Goal: Task Accomplishment & Management: Manage account settings

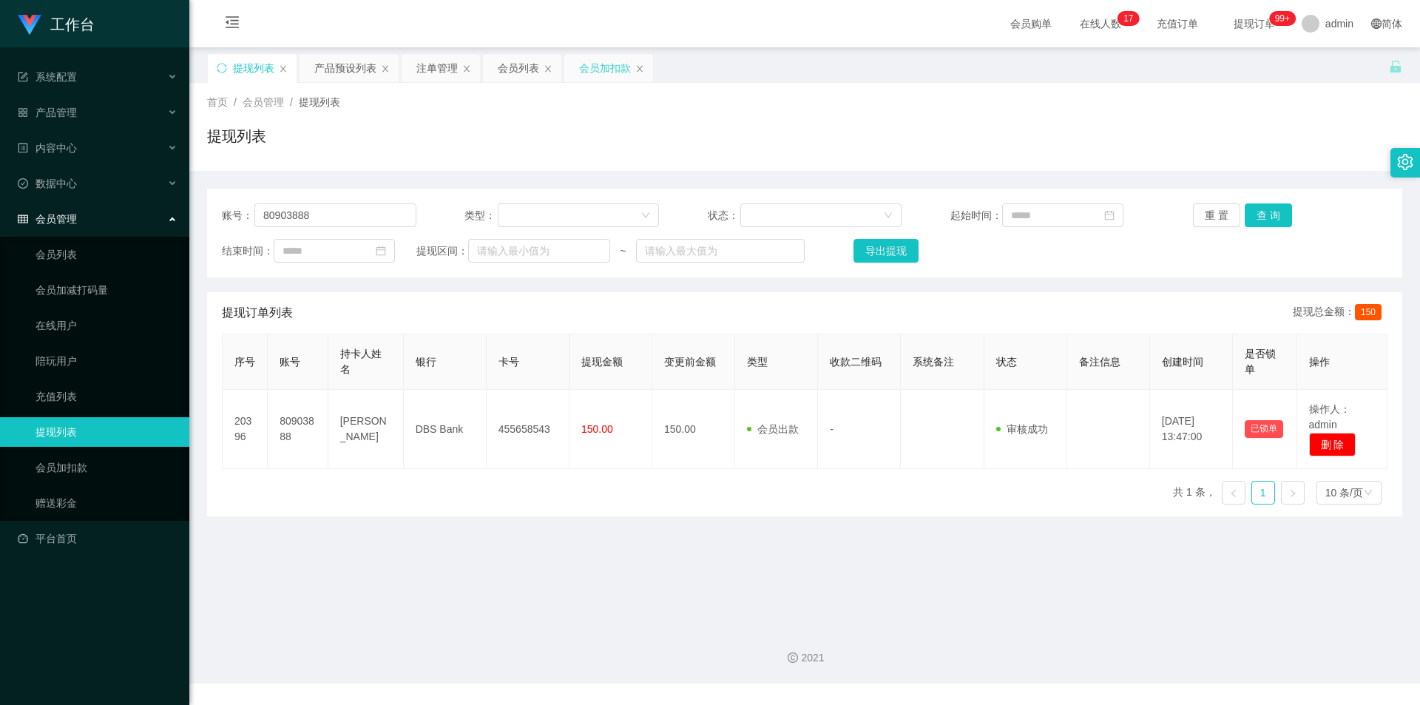
click at [582, 64] on div "会员加扣款" at bounding box center [605, 68] width 52 height 28
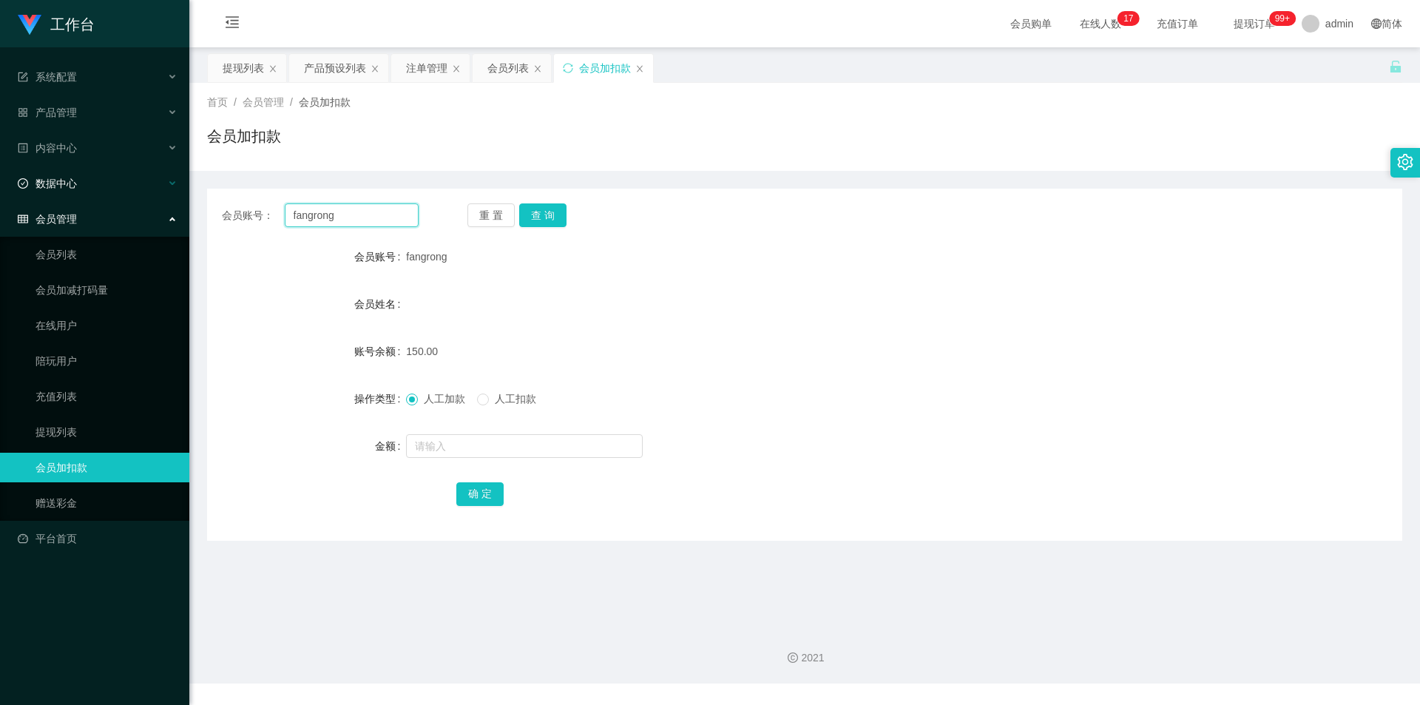
drag, startPoint x: 376, startPoint y: 217, endPoint x: 0, endPoint y: 198, distance: 376.2
click at [0, 198] on section "工作台 系统配置 产品管理 产品列表 产品预设列表 开奖记录 注单管理 即时注单 内容中心 数据中心 会员管理 会员列表 会员加减打码量 在线用户 陪玩用户 …" at bounding box center [710, 341] width 1420 height 683
paste input "80903888"
type input "80903888"
click at [541, 216] on button "查 询" at bounding box center [542, 215] width 47 height 24
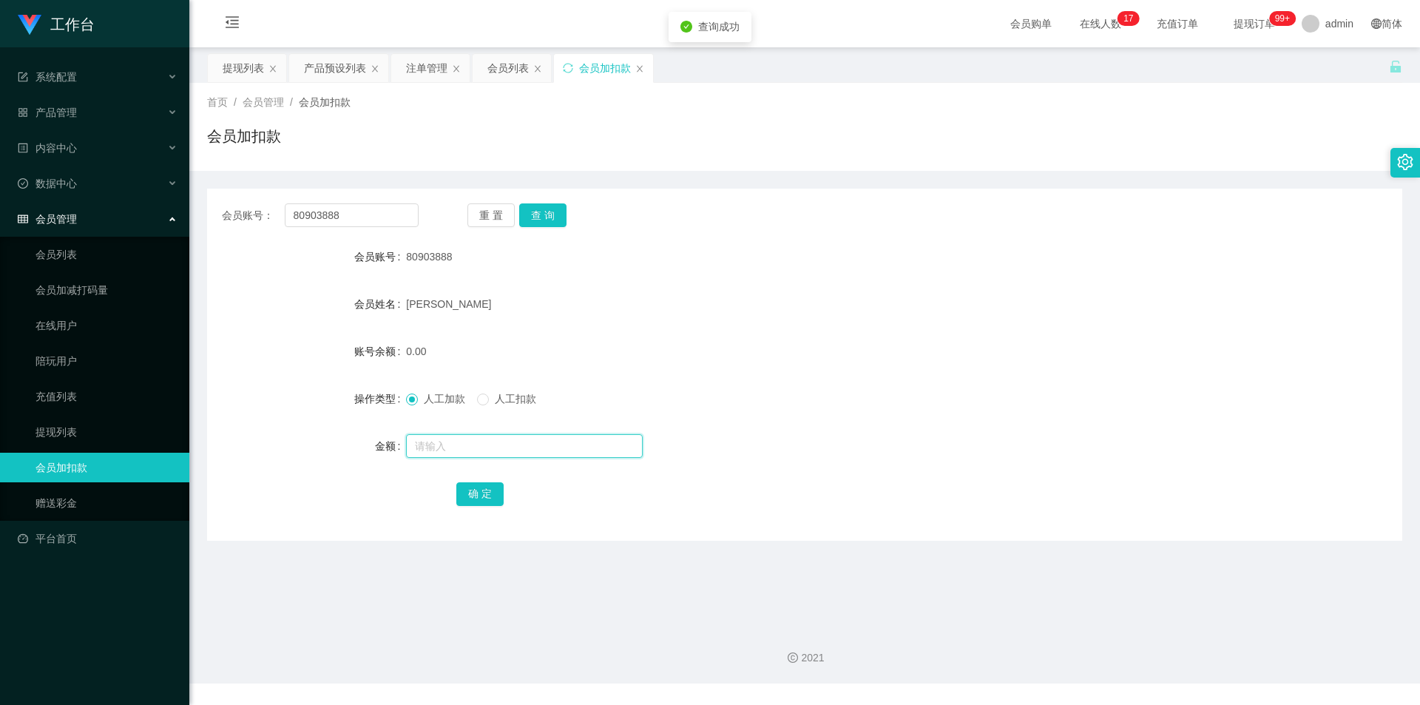
click at [439, 447] on input "text" at bounding box center [524, 446] width 237 height 24
type input "100"
click at [466, 492] on button "确 定" at bounding box center [479, 494] width 47 height 24
click at [986, 385] on div "人工加款 人工扣款" at bounding box center [754, 399] width 697 height 30
click at [1211, 211] on div "会员账号： 80903888 重 置 查 询" at bounding box center [804, 215] width 1195 height 24
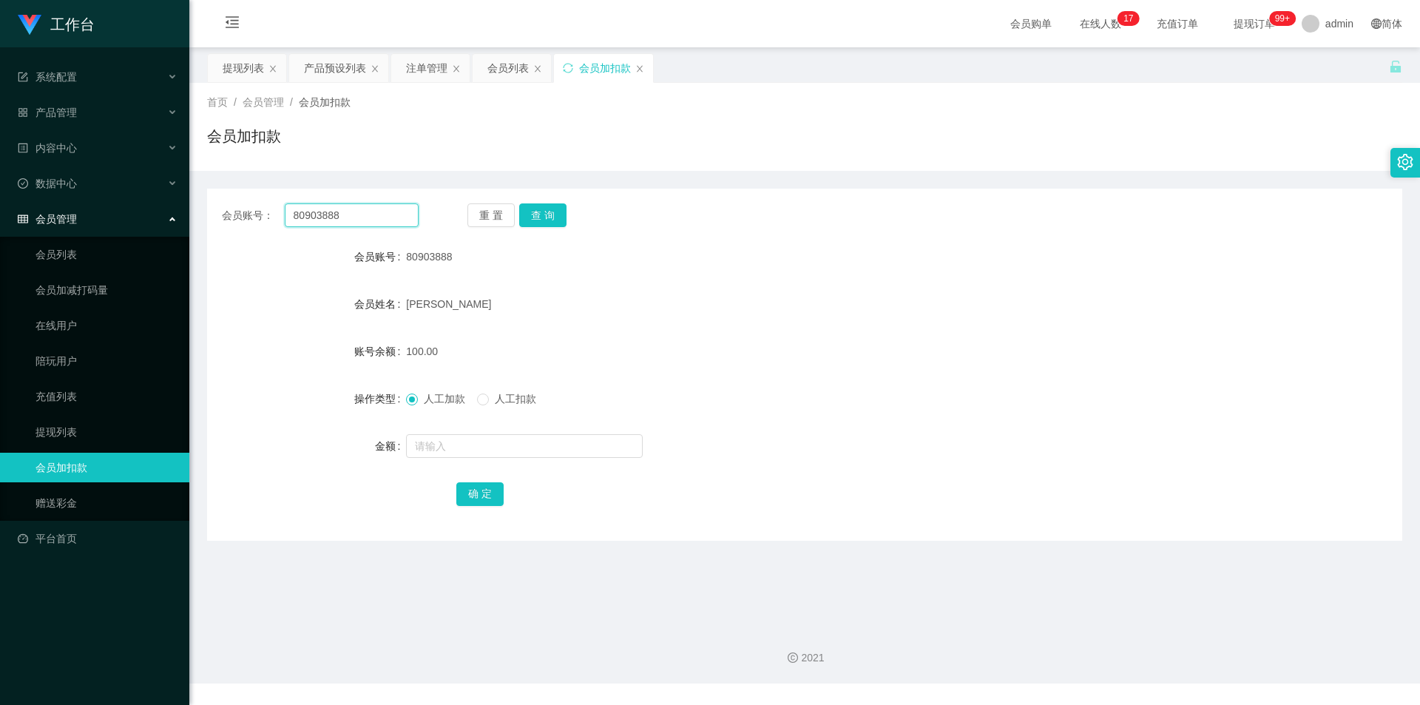
drag, startPoint x: 355, startPoint y: 215, endPoint x: 0, endPoint y: 206, distance: 355.1
click at [0, 206] on section "工作台 系统配置 产品管理 产品列表 产品预设列表 开奖记录 注单管理 即时注单 内容中心 数据中心 会员管理 会员列表 会员加减打码量 在线用户 陪玩用户 …" at bounding box center [710, 341] width 1420 height 683
paste input "fangrong"
type input "fangrong"
click at [531, 215] on button "查 询" at bounding box center [542, 215] width 47 height 24
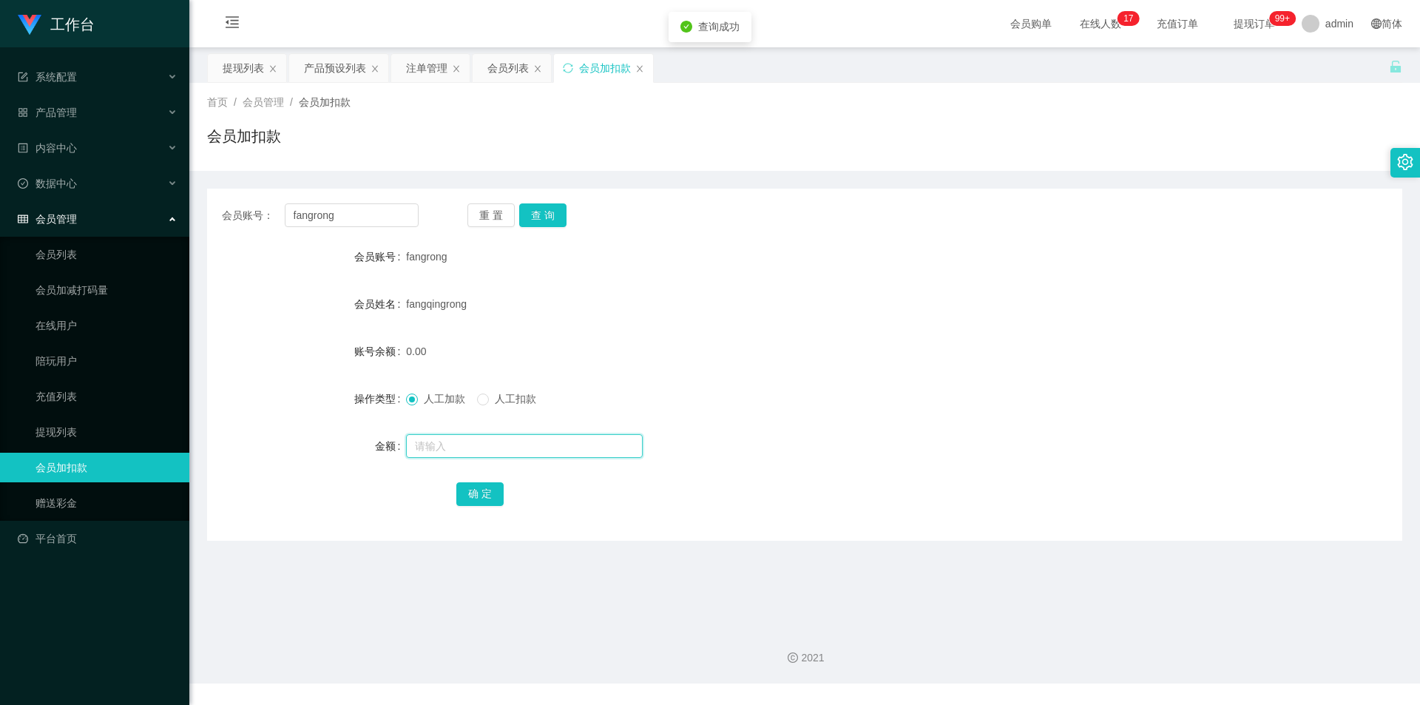
click at [435, 450] on input "text" at bounding box center [524, 446] width 237 height 24
type input "300"
click at [486, 494] on button "确 定" at bounding box center [479, 494] width 47 height 24
click at [974, 274] on form "会员账号 fangrong 会员姓名 [PERSON_NAME] 账号余额 300.00 操作类型 人工加款 人工扣款 金额 确 定" at bounding box center [804, 375] width 1195 height 266
drag, startPoint x: 359, startPoint y: 221, endPoint x: 0, endPoint y: 178, distance: 362.0
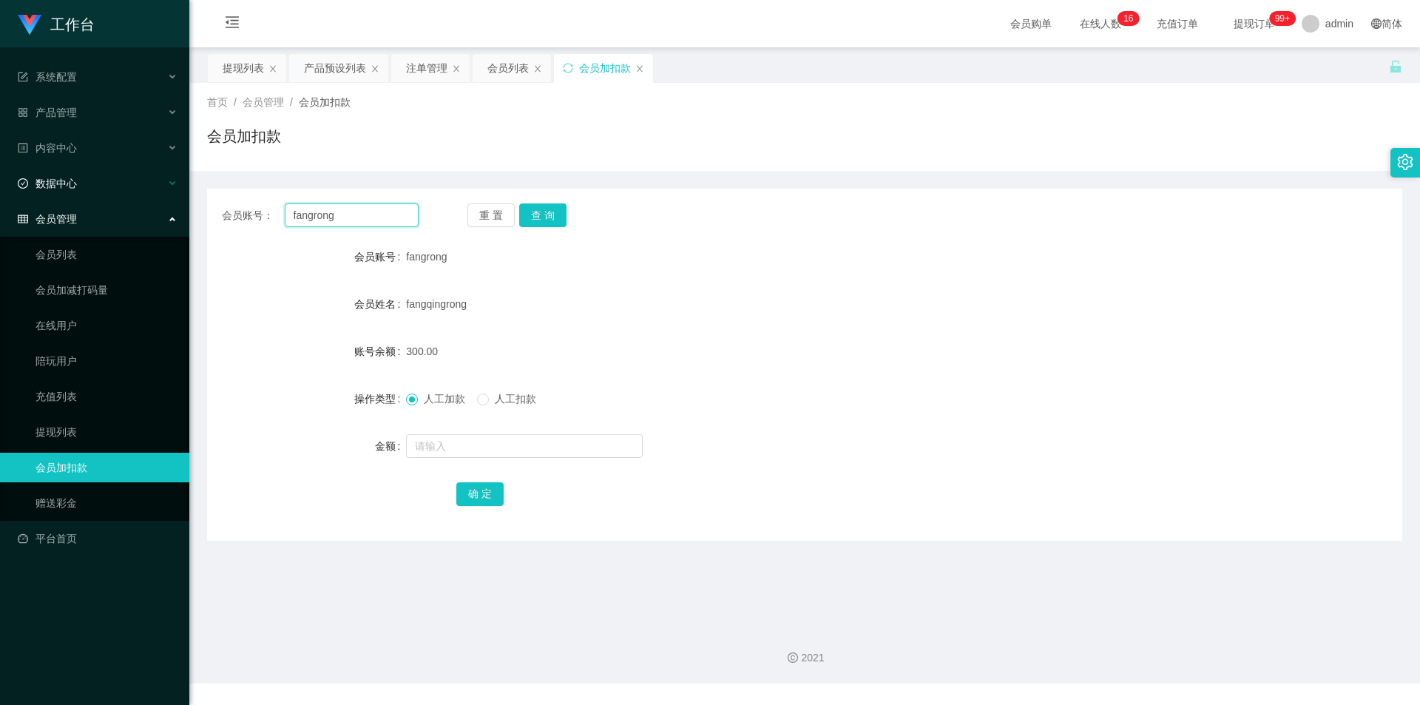
click at [0, 178] on section "工作台 系统配置 产品管理 产品列表 产品预设列表 开奖记录 注单管理 即时注单 内容中心 数据中心 会员管理 会员列表 会员加减打码量 在线用户 陪玩用户 …" at bounding box center [710, 341] width 1420 height 683
click at [535, 218] on button "查 询" at bounding box center [542, 215] width 47 height 24
click at [410, 68] on div "注单管理" at bounding box center [426, 68] width 41 height 28
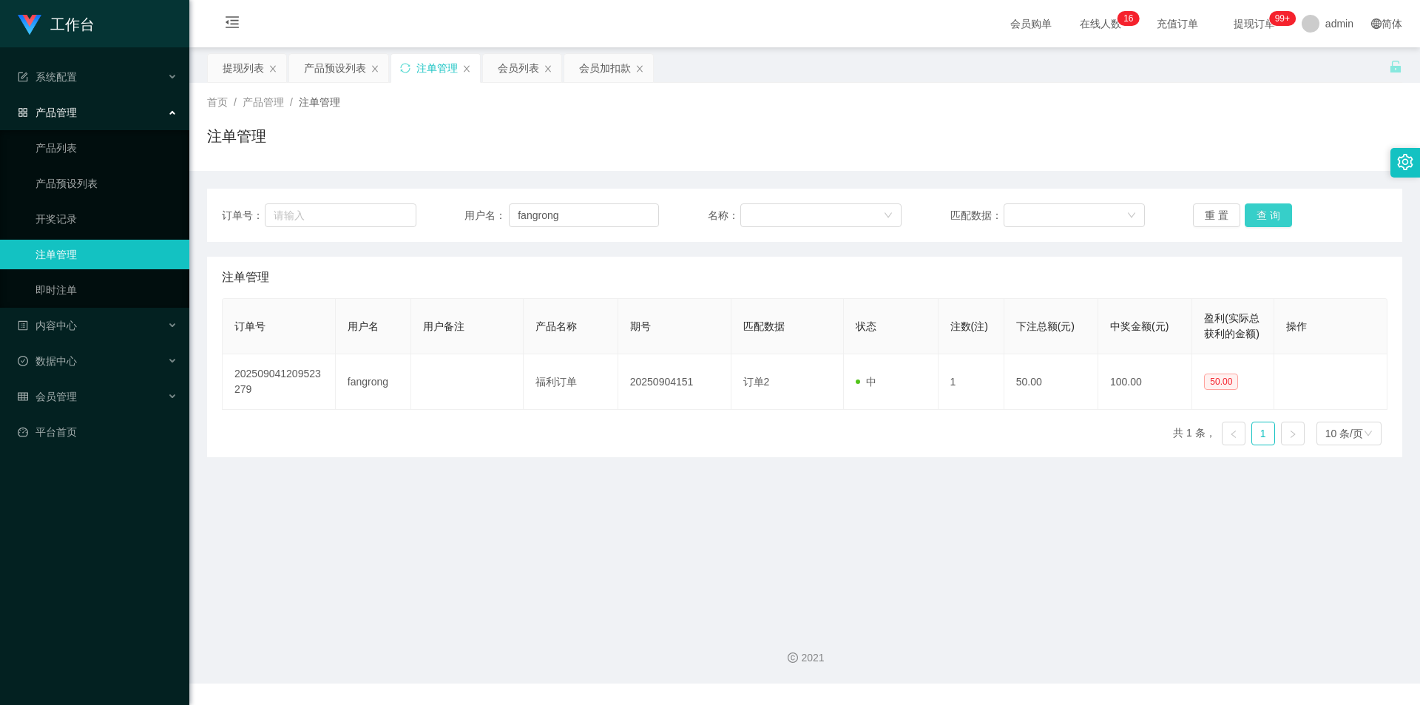
click at [1260, 208] on button "查 询" at bounding box center [1268, 215] width 47 height 24
click at [1170, 135] on div "注单管理" at bounding box center [804, 142] width 1195 height 34
click at [1091, 135] on div "注单管理" at bounding box center [804, 142] width 1195 height 34
click at [596, 70] on div "会员加扣款" at bounding box center [605, 68] width 52 height 28
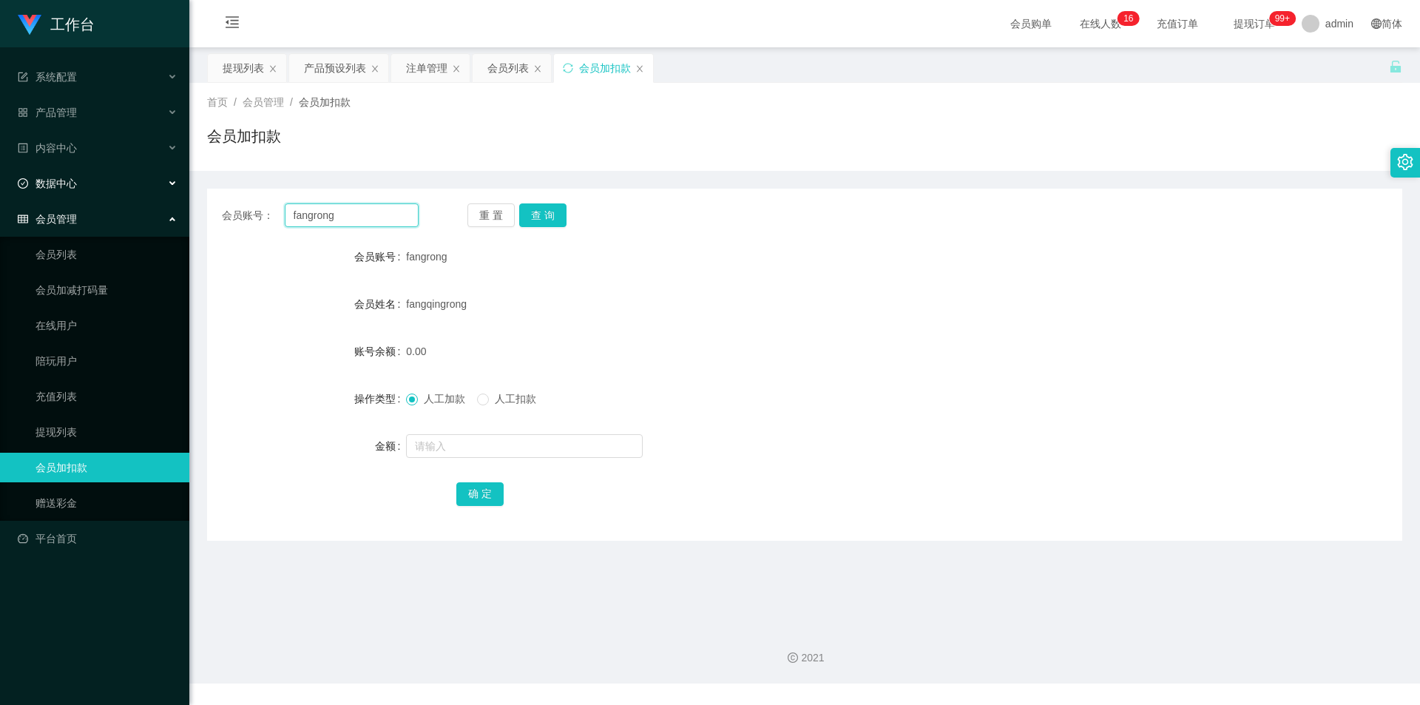
drag, startPoint x: 355, startPoint y: 214, endPoint x: 0, endPoint y: 181, distance: 356.5
click at [0, 181] on section "工作台 系统配置 产品管理 产品列表 产品预设列表 开奖记录 注单管理 即时注单 内容中心 数据中心 会员管理 会员列表 会员加减打码量 在线用户 陪玩用户 …" at bounding box center [710, 341] width 1420 height 683
click at [547, 213] on button "查 询" at bounding box center [542, 215] width 47 height 24
click at [554, 145] on div "会员加扣款" at bounding box center [804, 142] width 1195 height 34
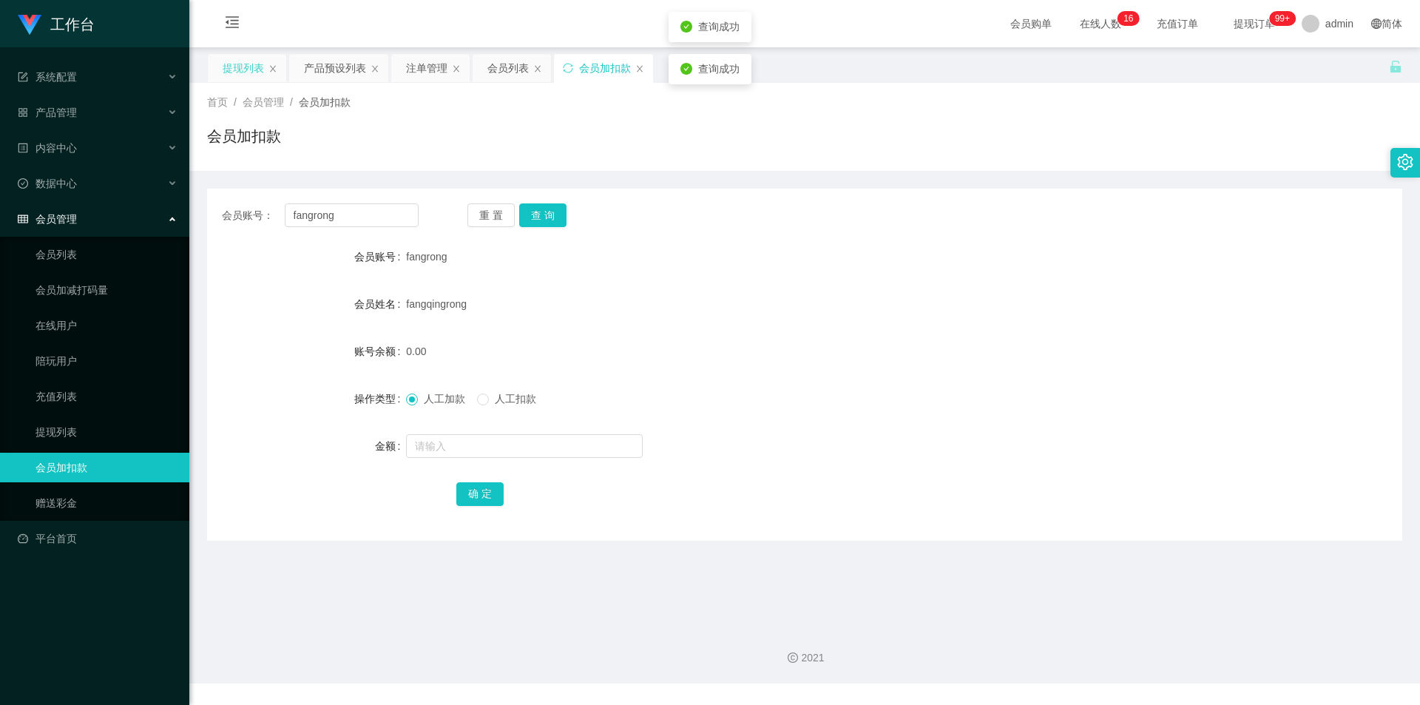
click at [244, 70] on div "提现列表" at bounding box center [243, 68] width 41 height 28
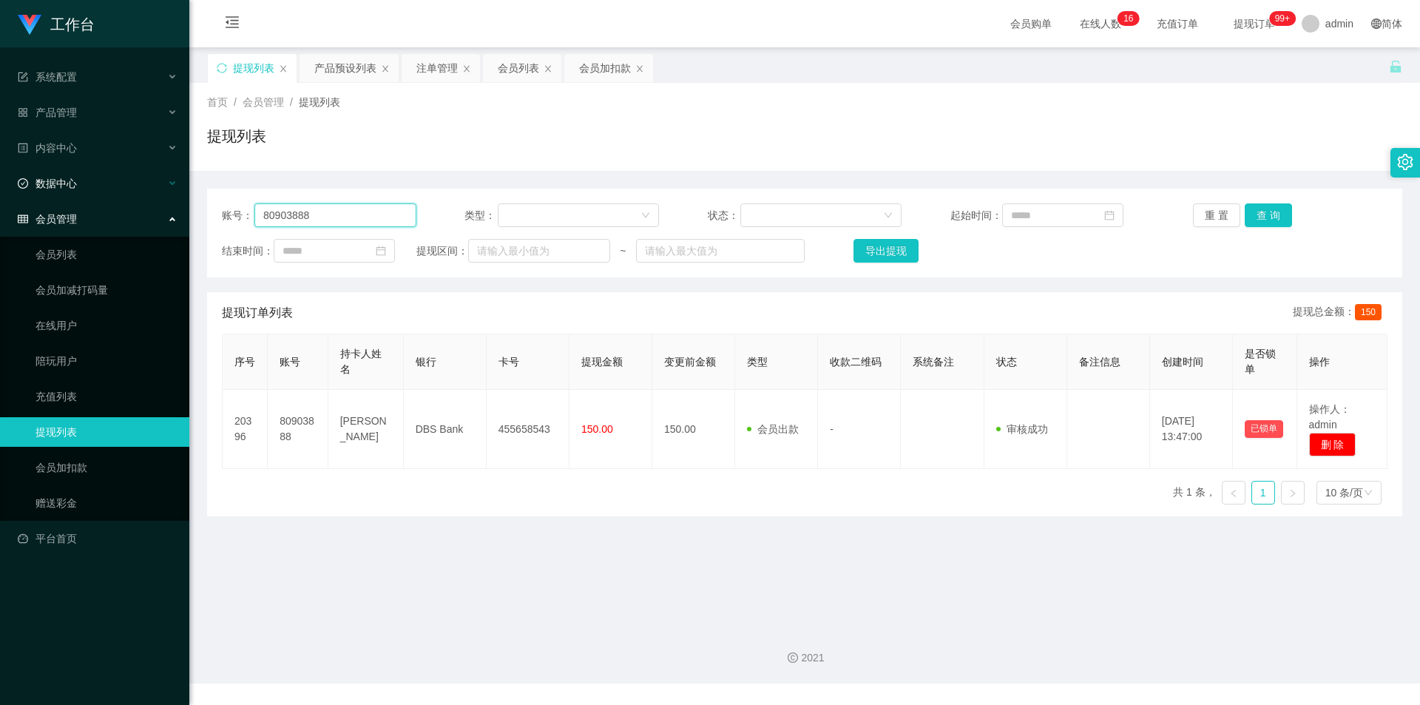
drag, startPoint x: 117, startPoint y: 212, endPoint x: 0, endPoint y: 187, distance: 119.4
click at [0, 187] on section "工作台 系统配置 产品管理 产品列表 产品预设列表 开奖记录 注单管理 即时注单 内容中心 数据中心 会员管理 会员列表 会员加减打码量 在线用户 陪玩用户 …" at bounding box center [710, 341] width 1420 height 683
paste input "fangrong"
type input "fangrong"
click at [1271, 219] on button "查 询" at bounding box center [1268, 215] width 47 height 24
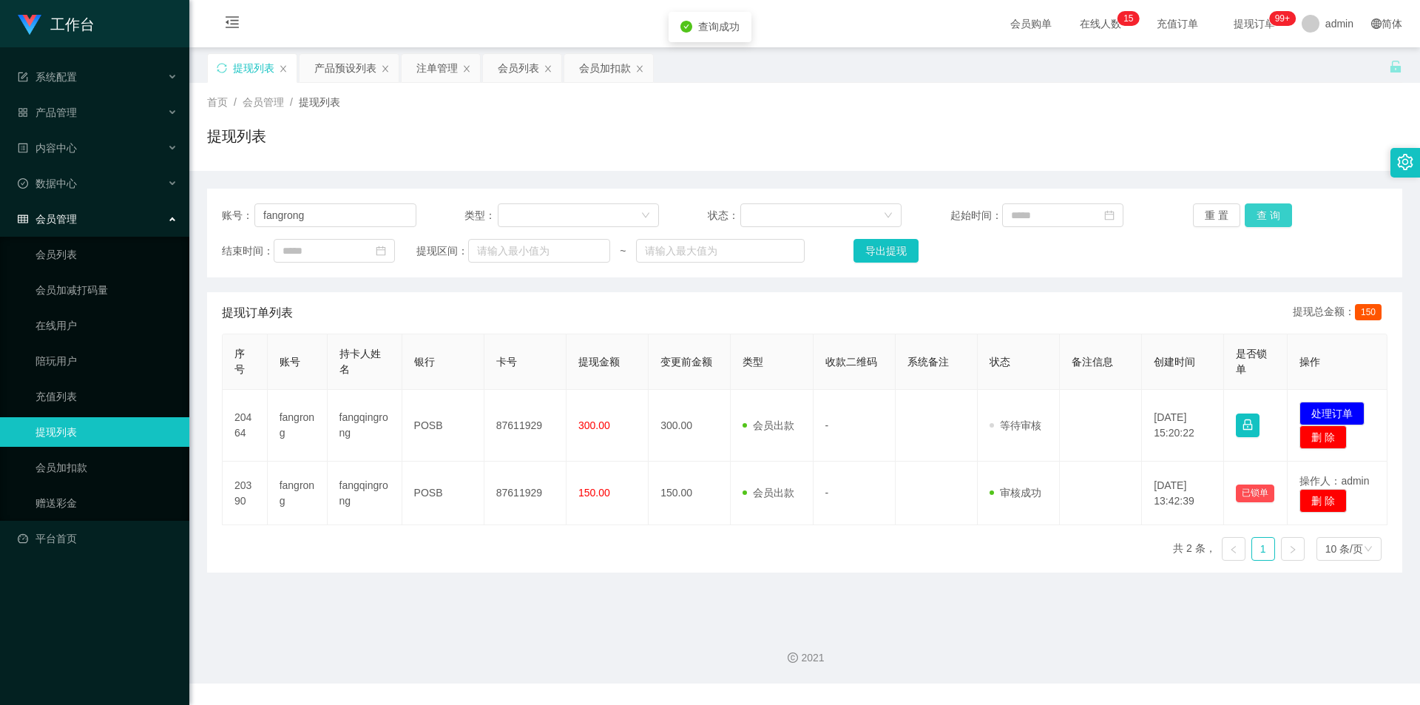
click at [1263, 208] on button "查 询" at bounding box center [1268, 215] width 47 height 24
click at [1251, 147] on div "提现列表" at bounding box center [804, 142] width 1195 height 34
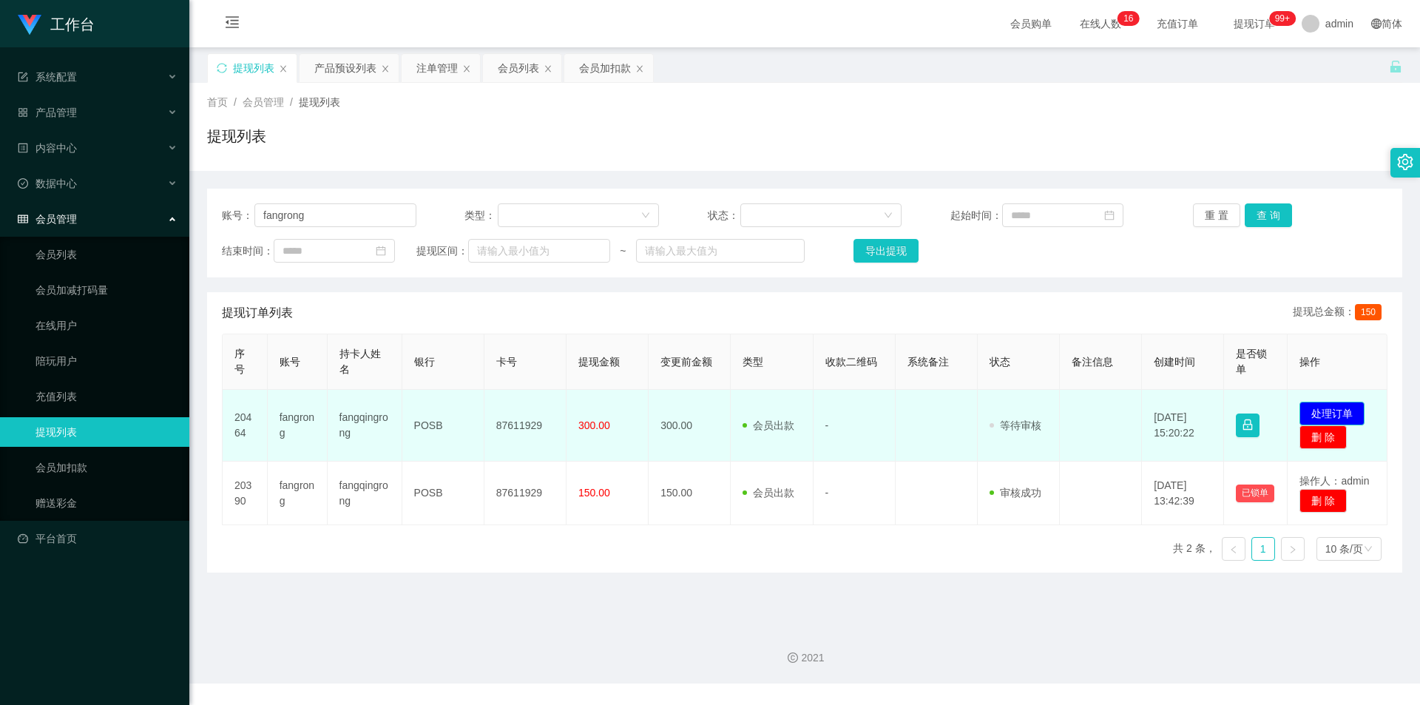
click at [1333, 416] on button "处理订单" at bounding box center [1331, 414] width 65 height 24
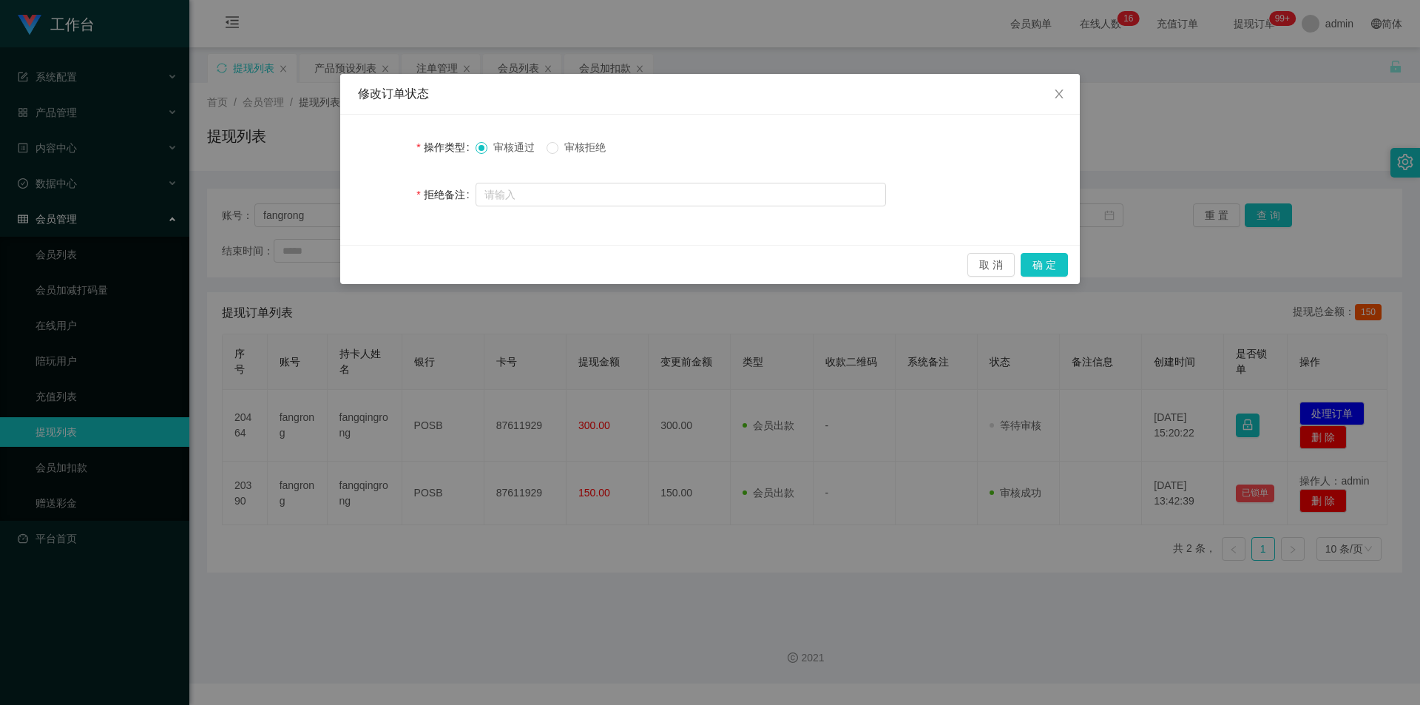
click at [585, 148] on span "审核拒绝" at bounding box center [584, 147] width 53 height 12
click at [606, 197] on input "text" at bounding box center [681, 195] width 410 height 24
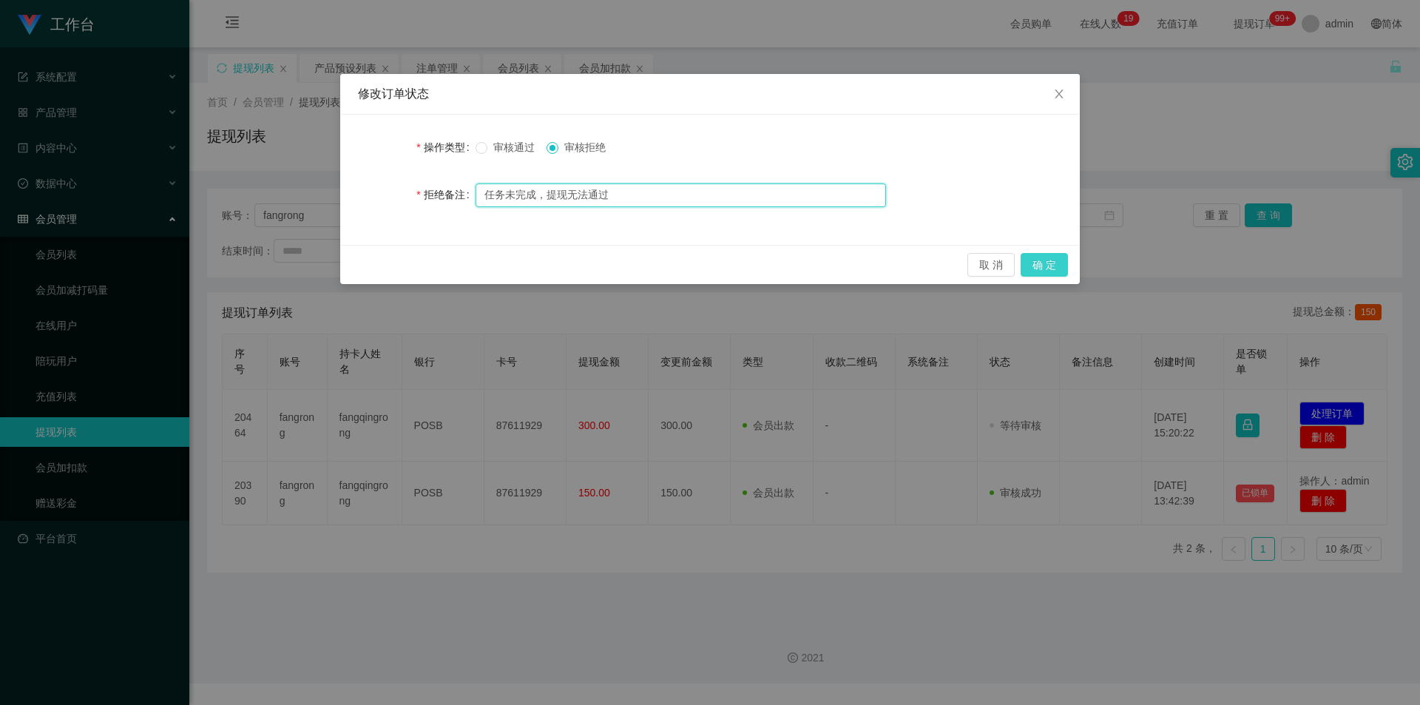
type input "任务未完成，提现无法通过"
click at [1043, 267] on button "确 定" at bounding box center [1044, 265] width 47 height 24
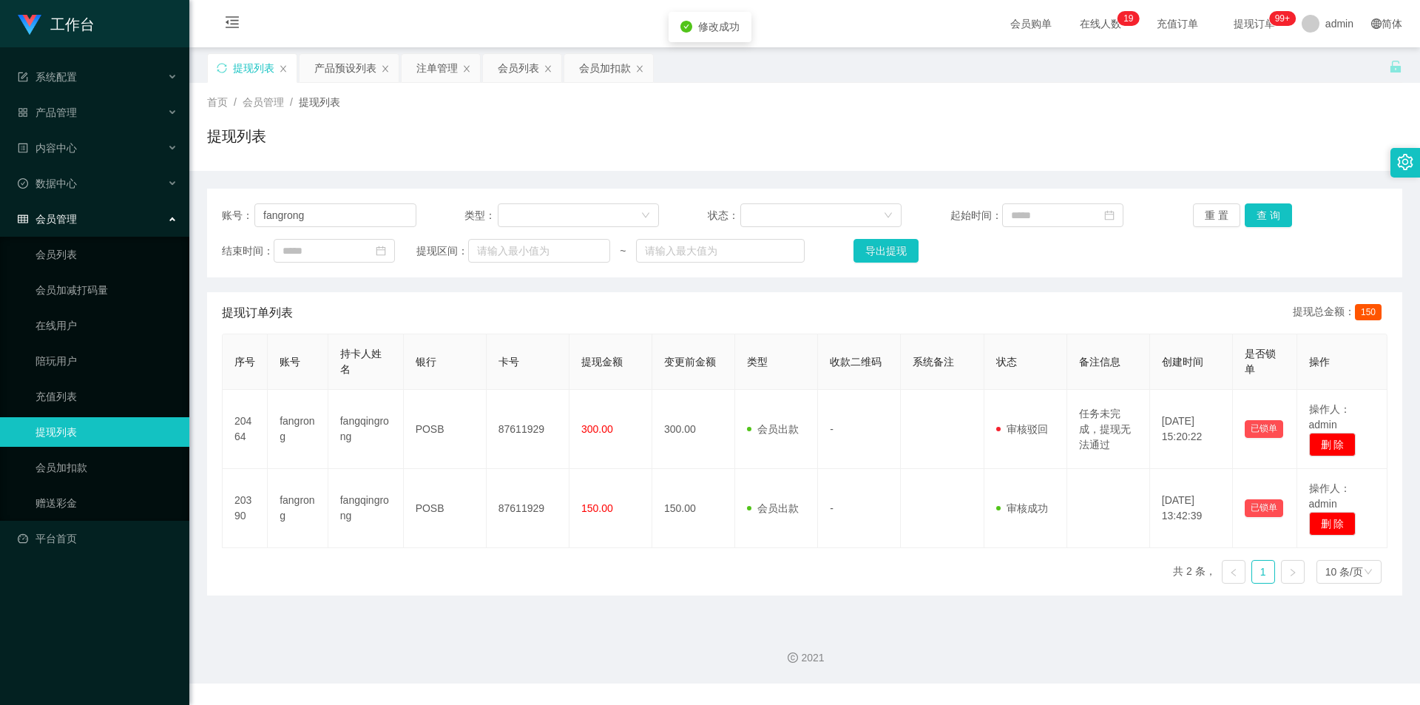
click at [1206, 149] on div "提现列表" at bounding box center [804, 142] width 1195 height 34
click at [1202, 133] on div "提现列表" at bounding box center [804, 142] width 1195 height 34
click at [1215, 125] on div "提现列表" at bounding box center [804, 142] width 1195 height 34
click at [1188, 116] on div "首页 / 会员管理 / 提现列表 / 提现列表" at bounding box center [804, 127] width 1195 height 64
click at [855, 78] on div "提现列表 产品预设列表 注单管理 会员列表 会员加扣款" at bounding box center [798, 78] width 1182 height 51
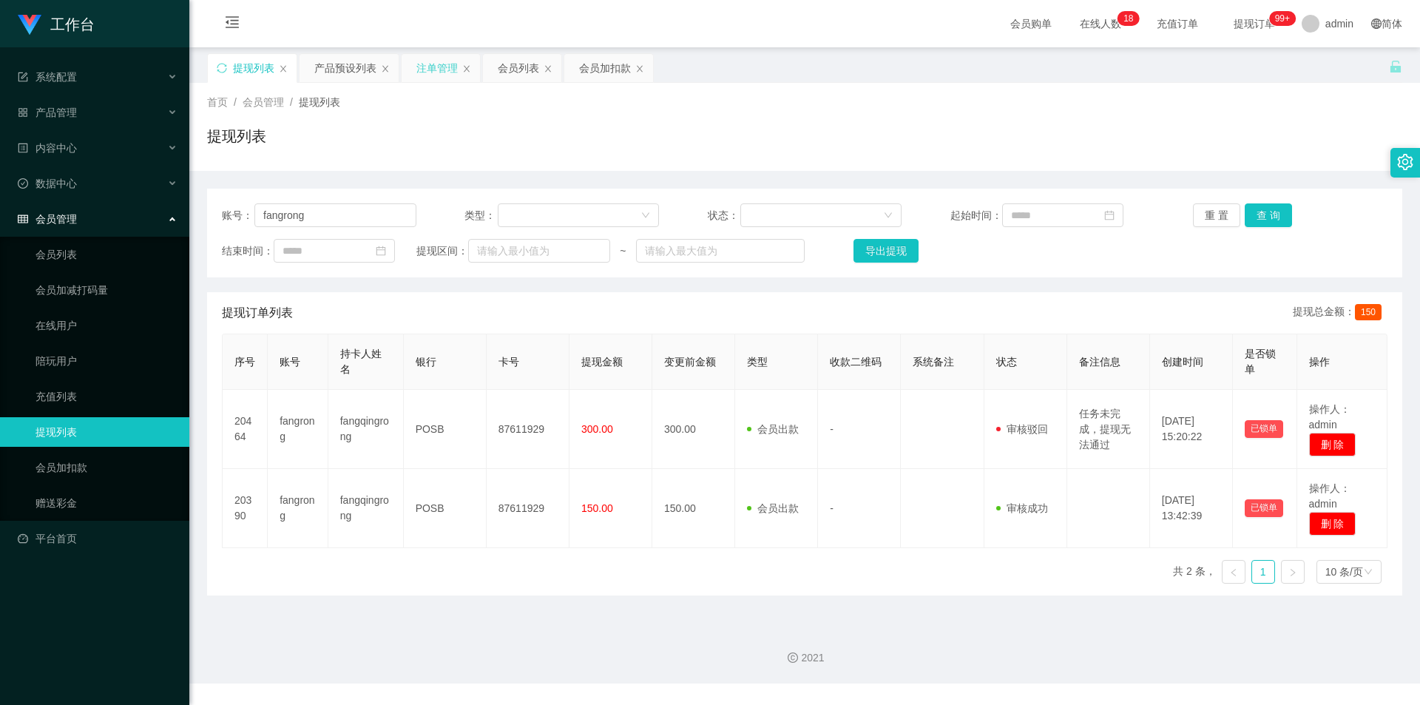
drag, startPoint x: 422, startPoint y: 62, endPoint x: 434, endPoint y: 66, distance: 13.1
click at [422, 62] on div "注单管理" at bounding box center [436, 68] width 41 height 28
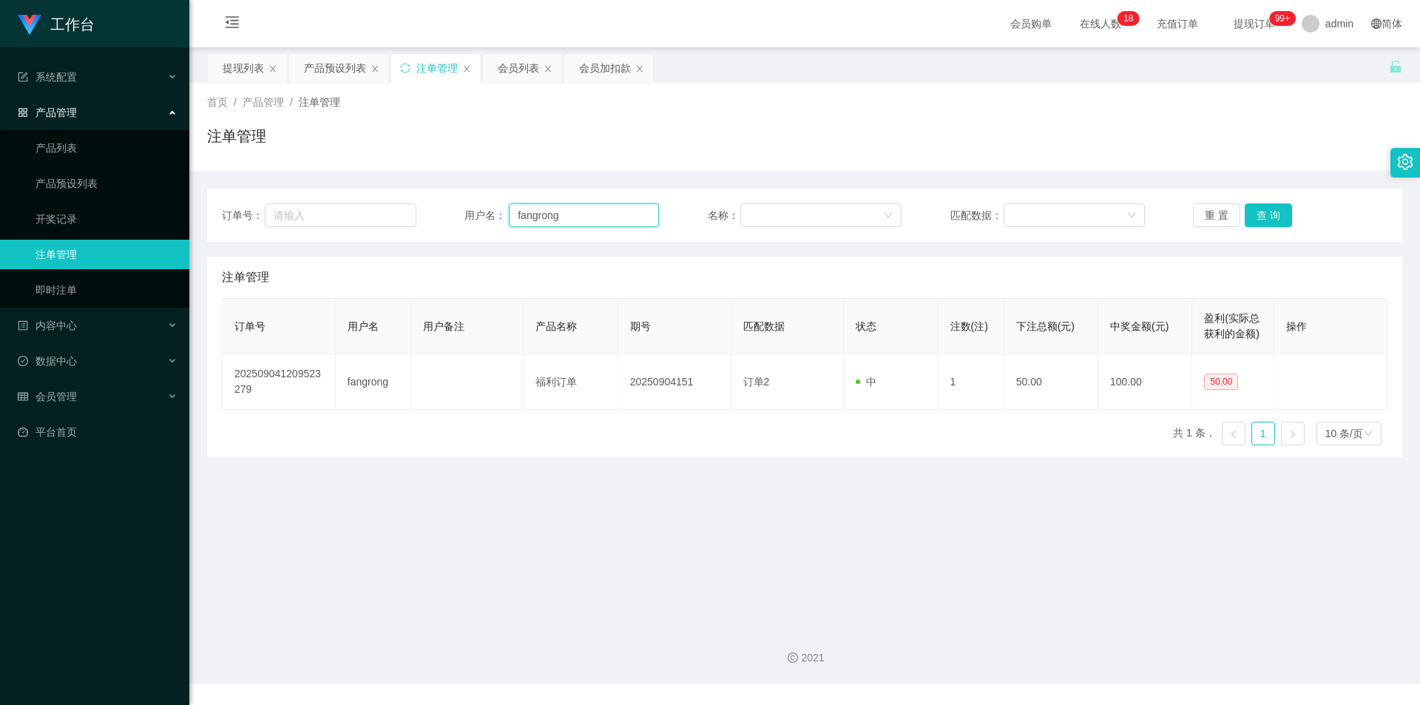
drag, startPoint x: 602, startPoint y: 219, endPoint x: 0, endPoint y: 95, distance: 614.6
click at [0, 95] on section "工作台 系统配置 产品管理 产品列表 产品预设列表 开奖记录 注单管理 即时注单 内容中心 数据中心 会员管理 会员列表 会员加减打码量 在线用户 陪玩用户 …" at bounding box center [710, 341] width 1420 height 683
paste input "text"
click at [537, 216] on input "text" at bounding box center [584, 215] width 150 height 24
paste input "text"
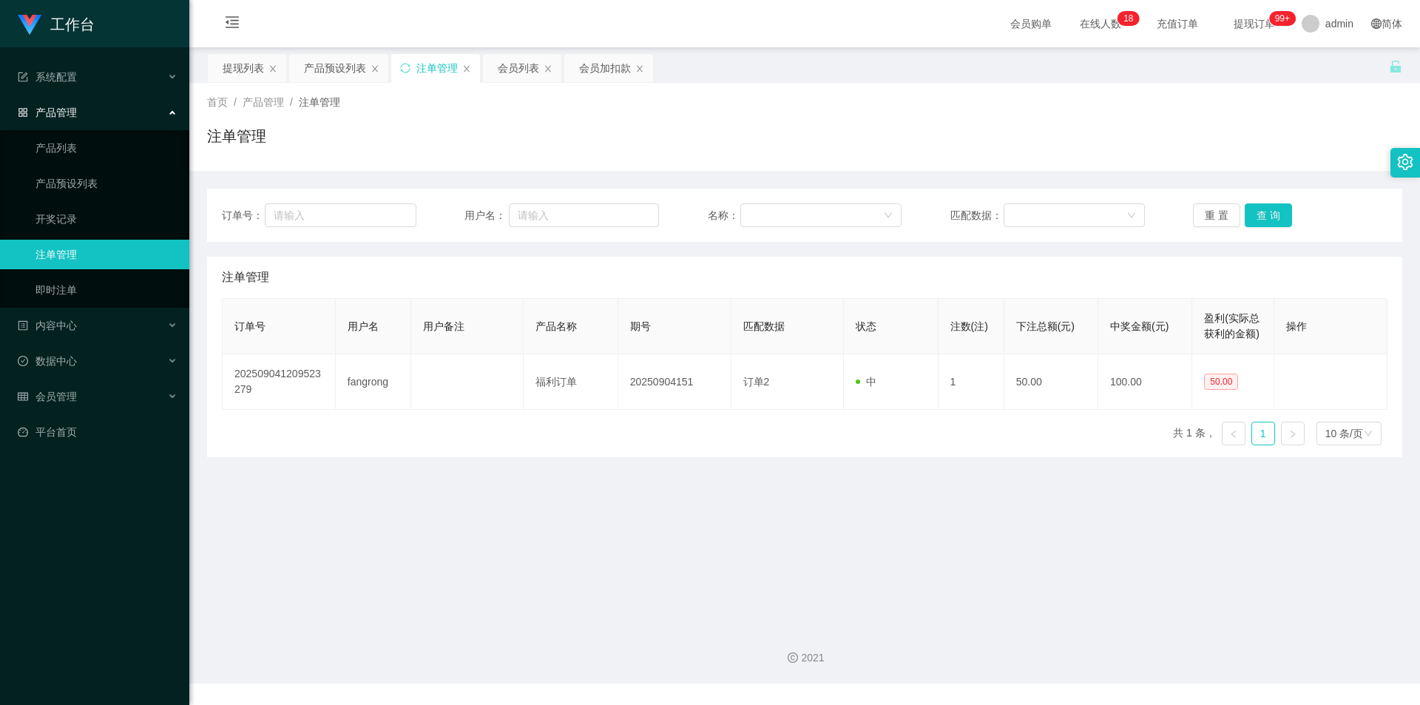
drag, startPoint x: 589, startPoint y: 68, endPoint x: 587, endPoint y: 128, distance: 59.9
click at [589, 68] on div "会员加扣款" at bounding box center [605, 68] width 52 height 28
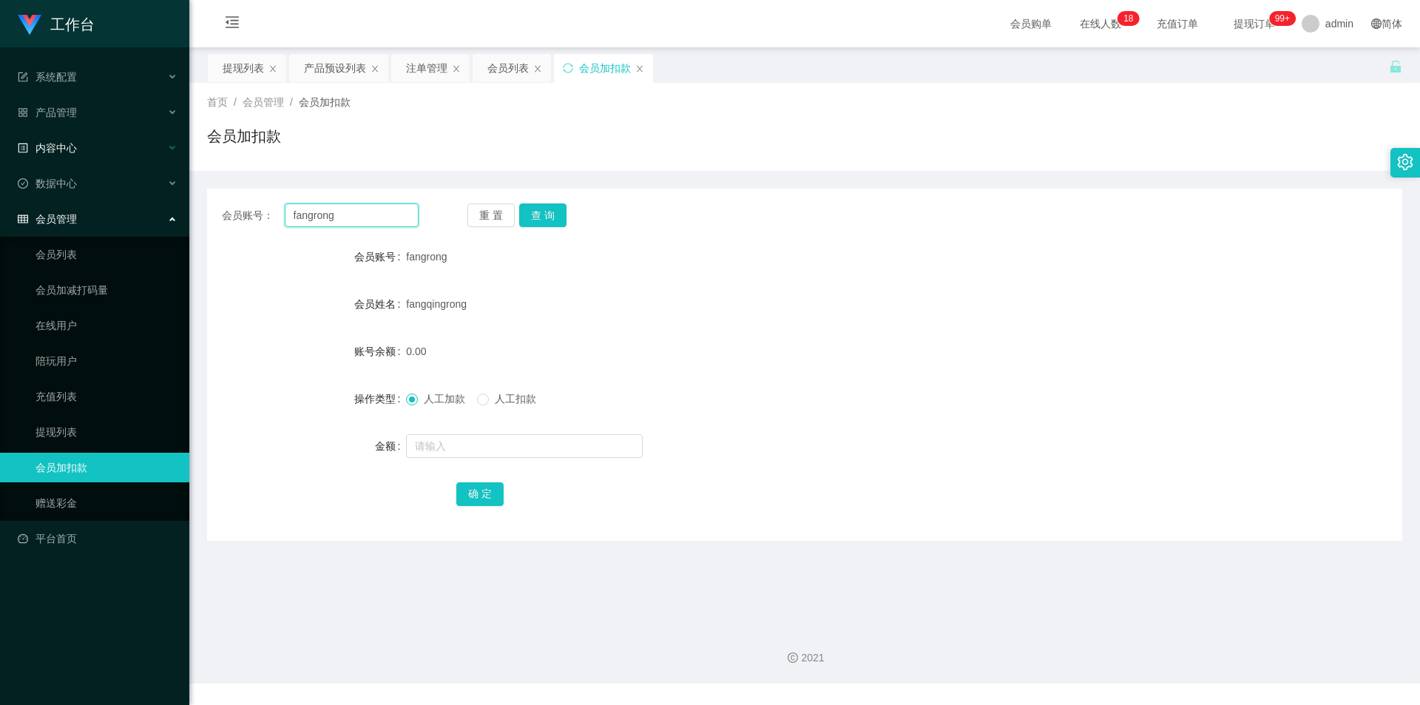
drag, startPoint x: 371, startPoint y: 216, endPoint x: 0, endPoint y: 146, distance: 377.1
click at [0, 146] on section "工作台 系统配置 产品管理 产品列表 产品预设列表 开奖记录 注单管理 即时注单 内容中心 数据中心 会员管理 会员列表 会员加减打码量 在线用户 陪玩用户 …" at bounding box center [710, 341] width 1420 height 683
drag, startPoint x: 509, startPoint y: 70, endPoint x: 493, endPoint y: 68, distance: 15.6
click at [509, 70] on div "会员列表" at bounding box center [507, 68] width 41 height 28
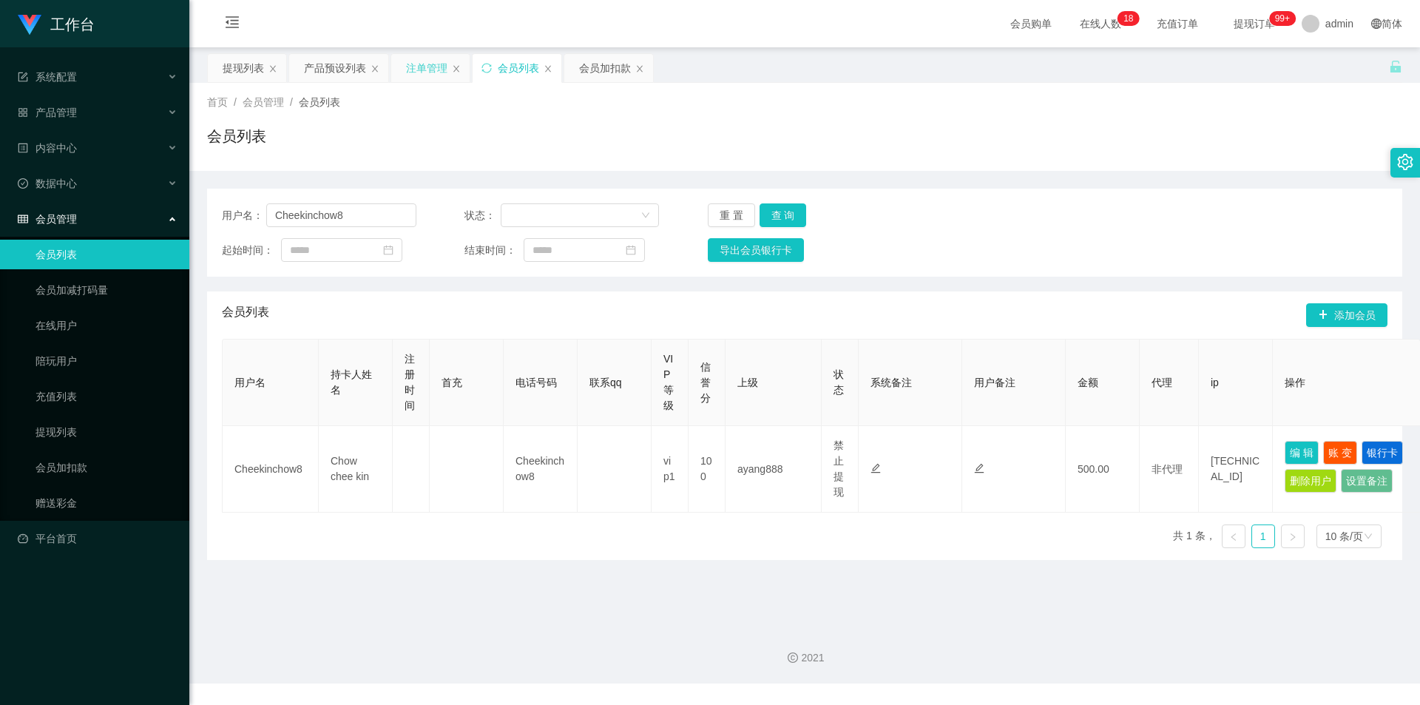
click at [396, 68] on div "注单管理" at bounding box center [430, 68] width 78 height 28
click at [413, 67] on div "注单管理" at bounding box center [426, 68] width 41 height 28
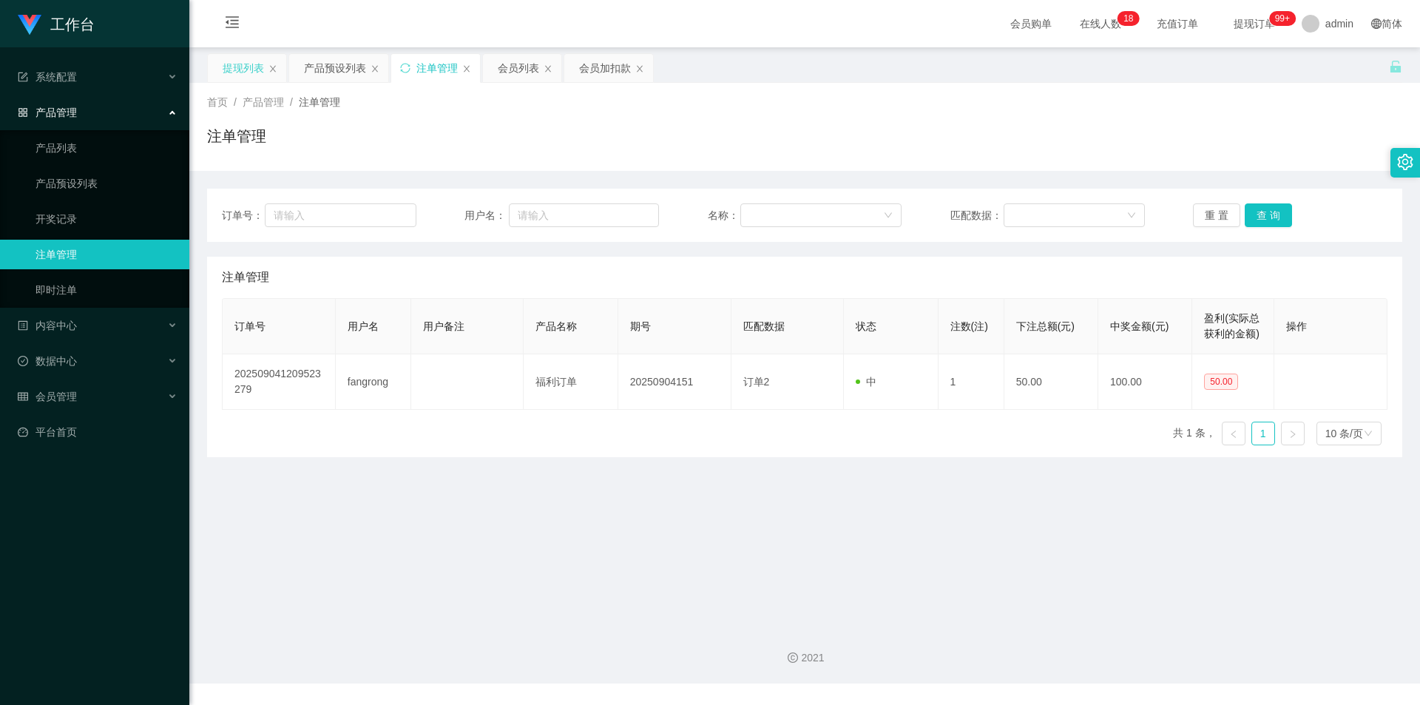
click at [246, 65] on div "提现列表" at bounding box center [243, 68] width 41 height 28
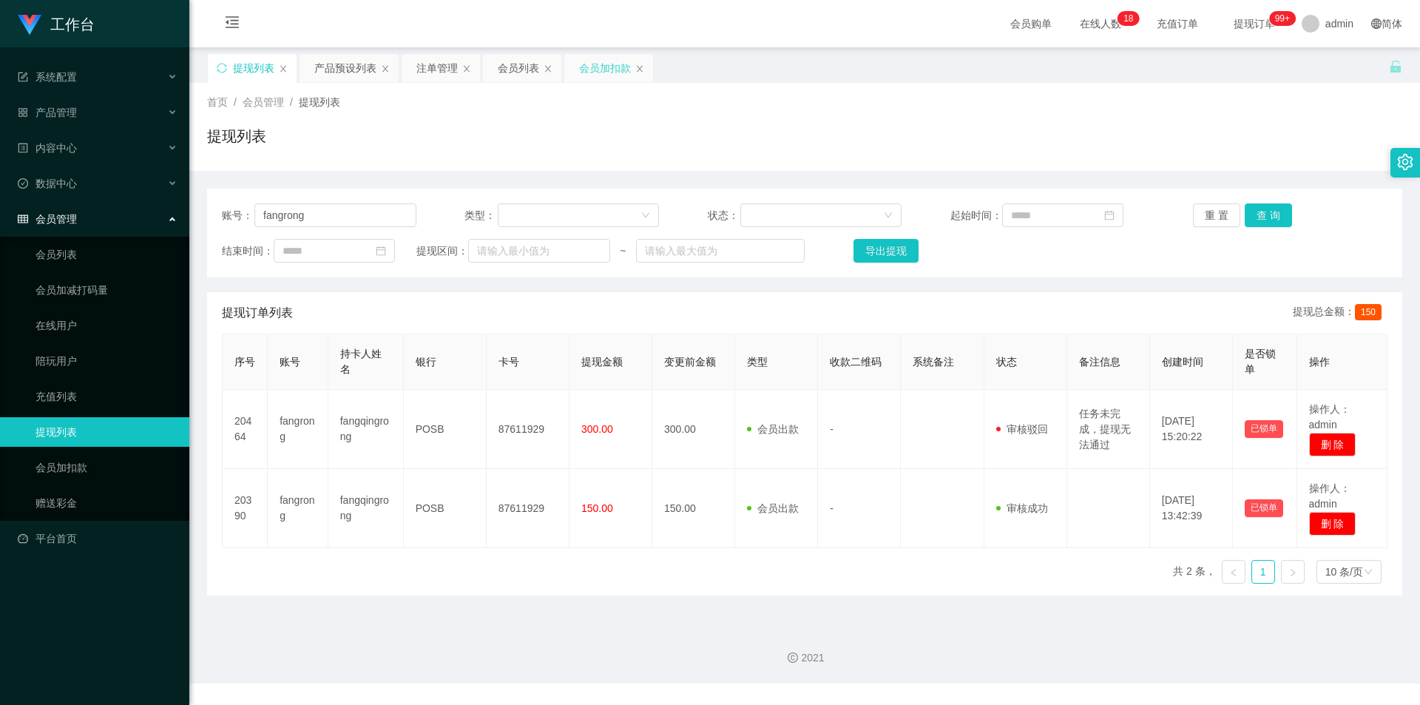
click at [598, 72] on div "会员加扣款" at bounding box center [605, 68] width 52 height 28
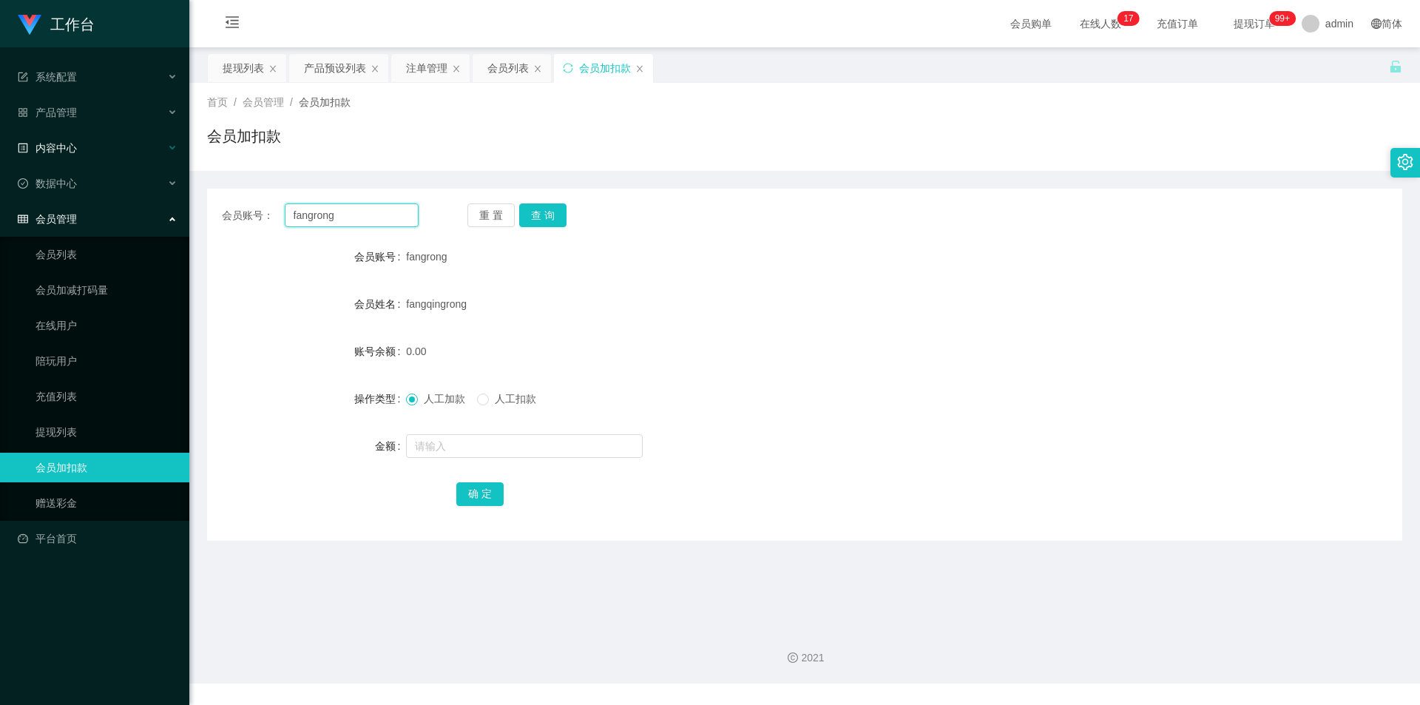
drag, startPoint x: 371, startPoint y: 220, endPoint x: 31, endPoint y: 153, distance: 346.7
click at [0, 161] on section "工作台 系统配置 产品管理 产品列表 产品预设列表 开奖记录 注单管理 即时注单 内容中心 数据中心 会员管理 会员列表 会员加减打码量 在线用户 陪玩用户 …" at bounding box center [710, 341] width 1420 height 683
click at [547, 211] on button "查 询" at bounding box center [542, 215] width 47 height 24
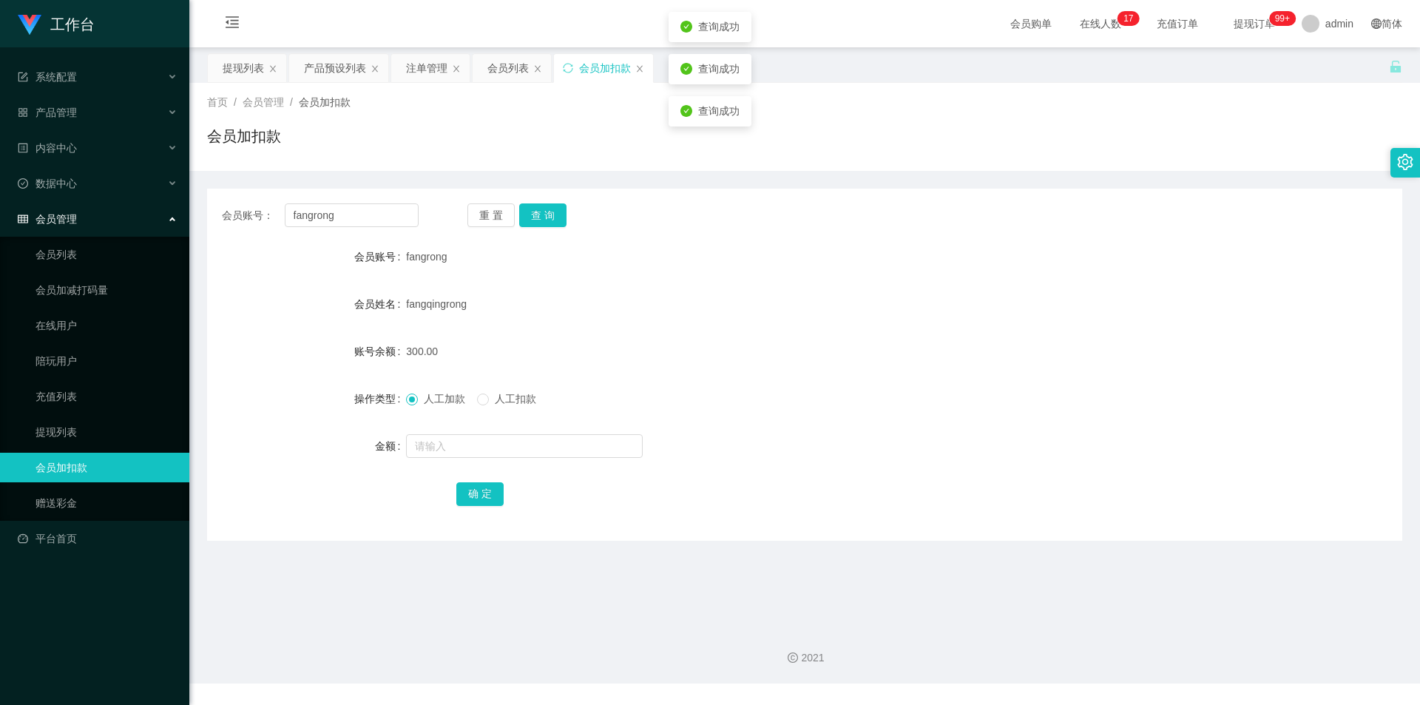
click at [523, 135] on div "会员加扣款" at bounding box center [804, 142] width 1195 height 34
click at [516, 129] on div "会员加扣款" at bounding box center [804, 142] width 1195 height 34
click at [586, 72] on div "会员加扣款" at bounding box center [605, 68] width 52 height 28
drag, startPoint x: 594, startPoint y: 120, endPoint x: 541, endPoint y: 113, distance: 52.9
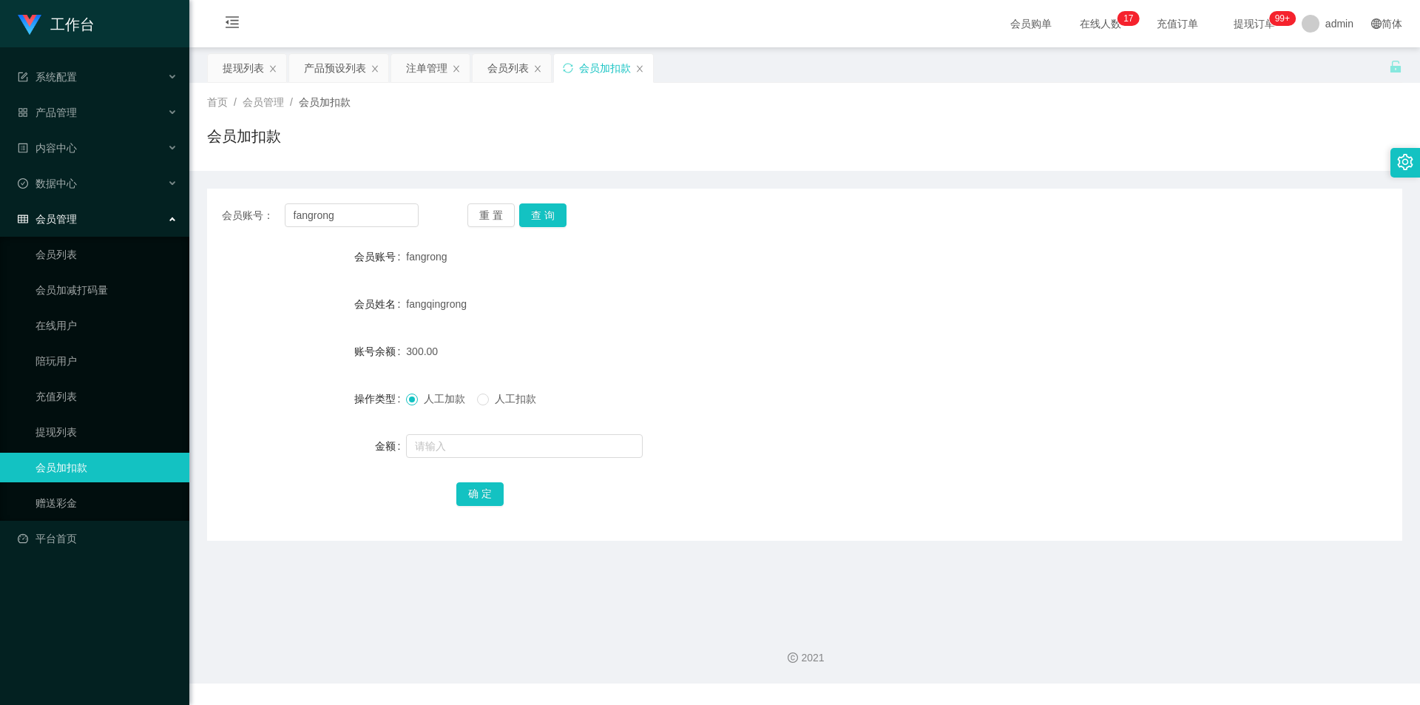
click at [592, 120] on div "首页 / 会员管理 / 会员加扣款 / 会员加扣款" at bounding box center [804, 127] width 1195 height 64
click at [503, 76] on div "会员列表" at bounding box center [507, 68] width 41 height 28
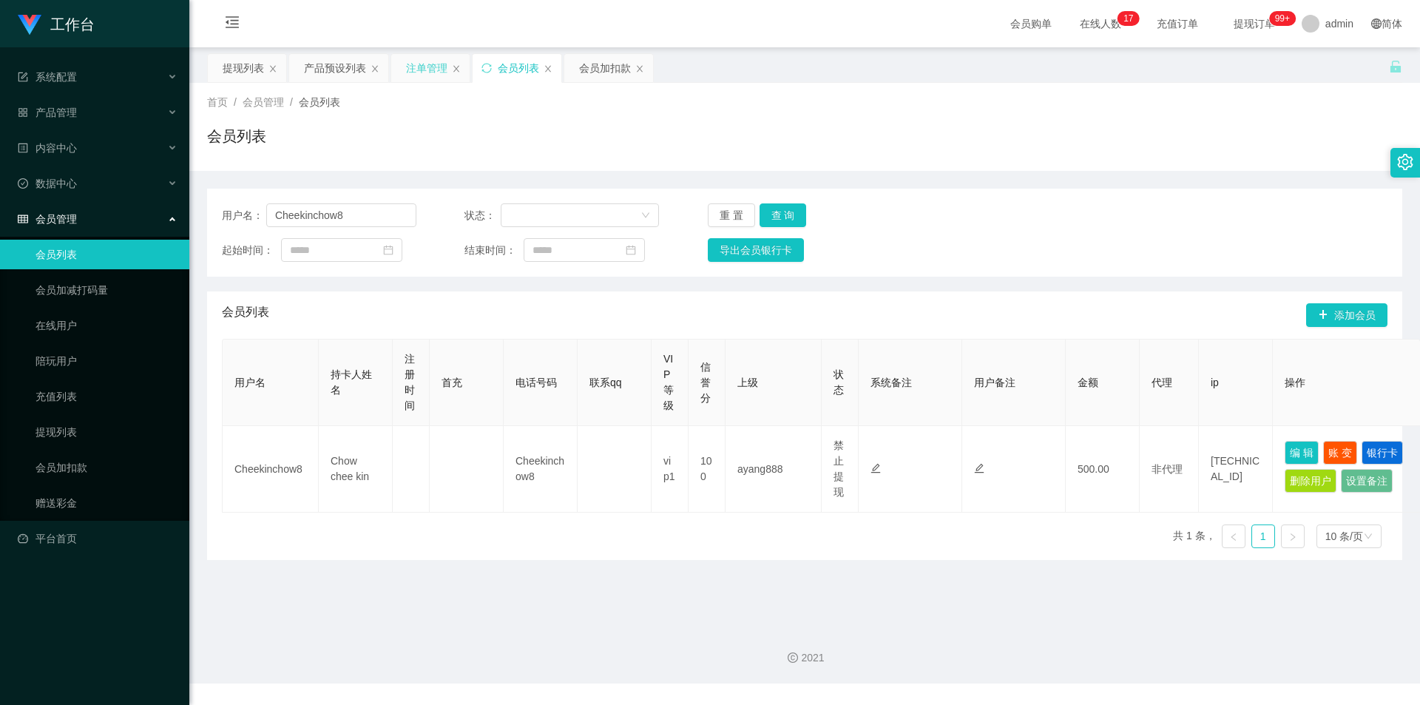
click at [413, 74] on div "注单管理" at bounding box center [426, 68] width 41 height 28
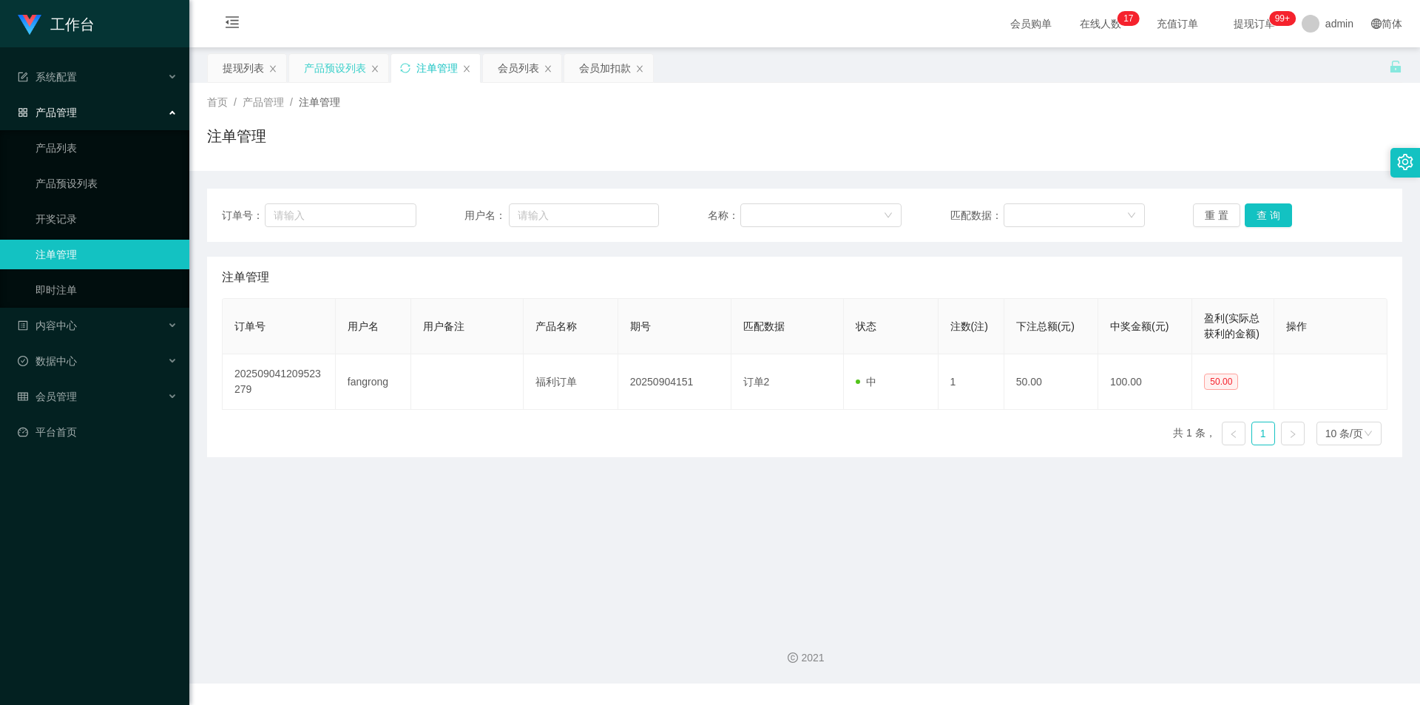
click at [318, 72] on div "产品预设列表" at bounding box center [335, 68] width 62 height 28
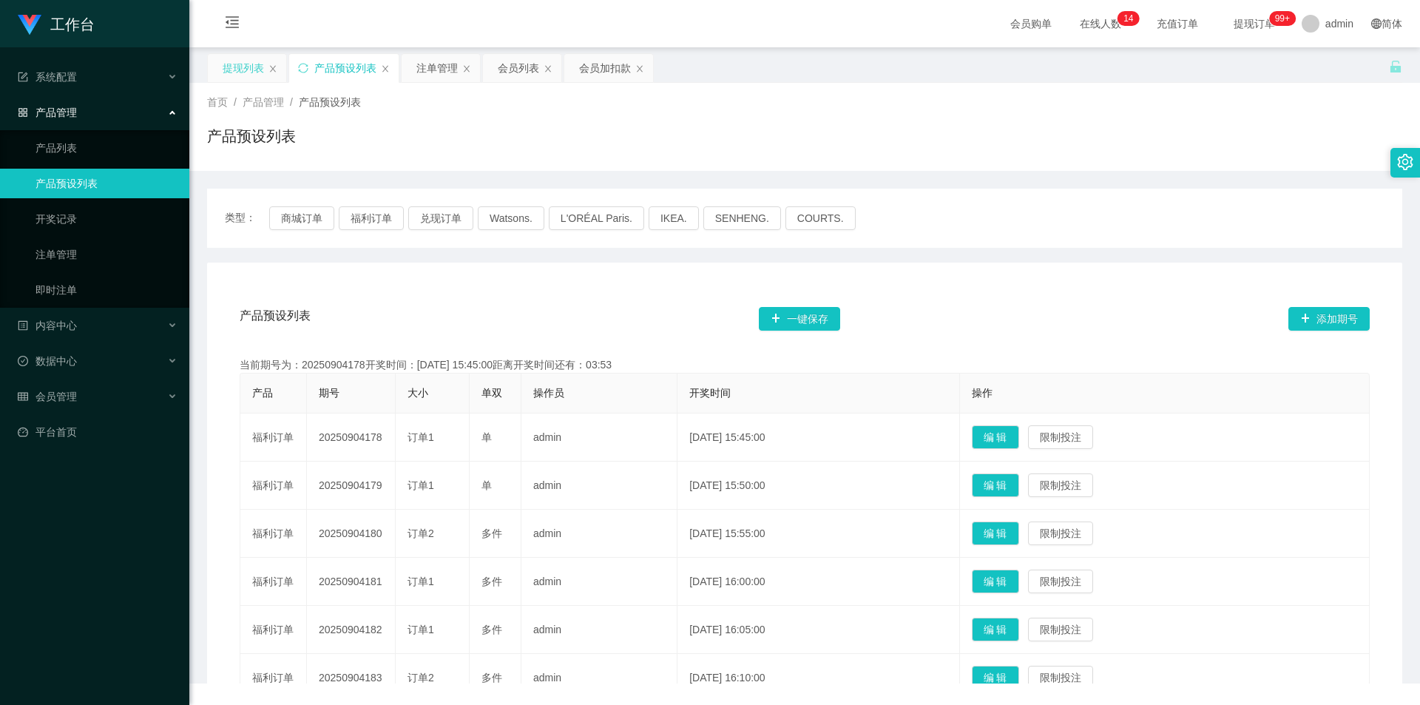
click at [220, 57] on div "提现列表" at bounding box center [247, 68] width 78 height 28
click at [245, 75] on div "提现列表" at bounding box center [243, 68] width 41 height 28
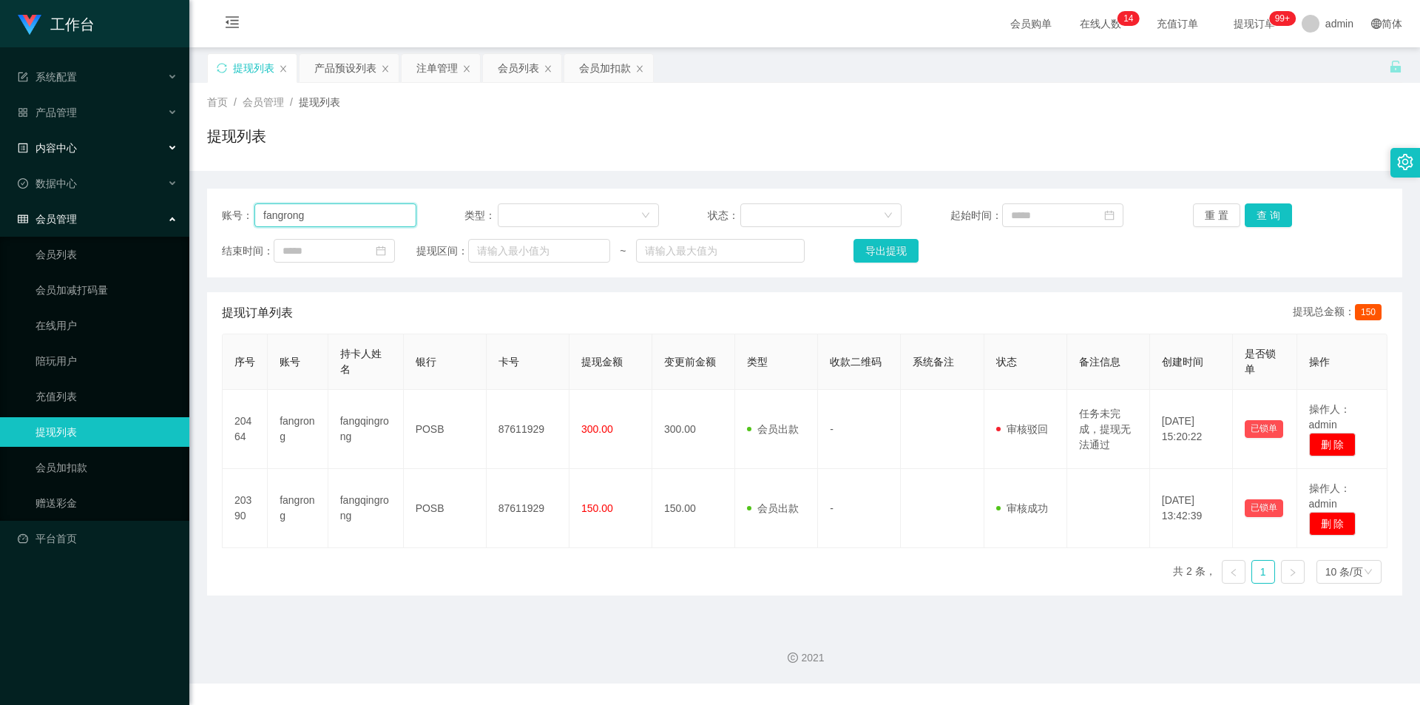
drag, startPoint x: 336, startPoint y: 221, endPoint x: 0, endPoint y: 163, distance: 340.8
click at [0, 163] on section "工作台 系统配置 产品管理 产品列表 产品预设列表 开奖记录 注单管理 即时注单 内容中心 数据中心 会员管理 会员列表 会员加减打码量 在线用户 陪玩用户 …" at bounding box center [710, 341] width 1420 height 683
click at [1265, 212] on button "查 询" at bounding box center [1268, 215] width 47 height 24
drag, startPoint x: 1192, startPoint y: 149, endPoint x: 925, endPoint y: 110, distance: 269.8
click at [1190, 149] on div "提现列表" at bounding box center [804, 142] width 1195 height 34
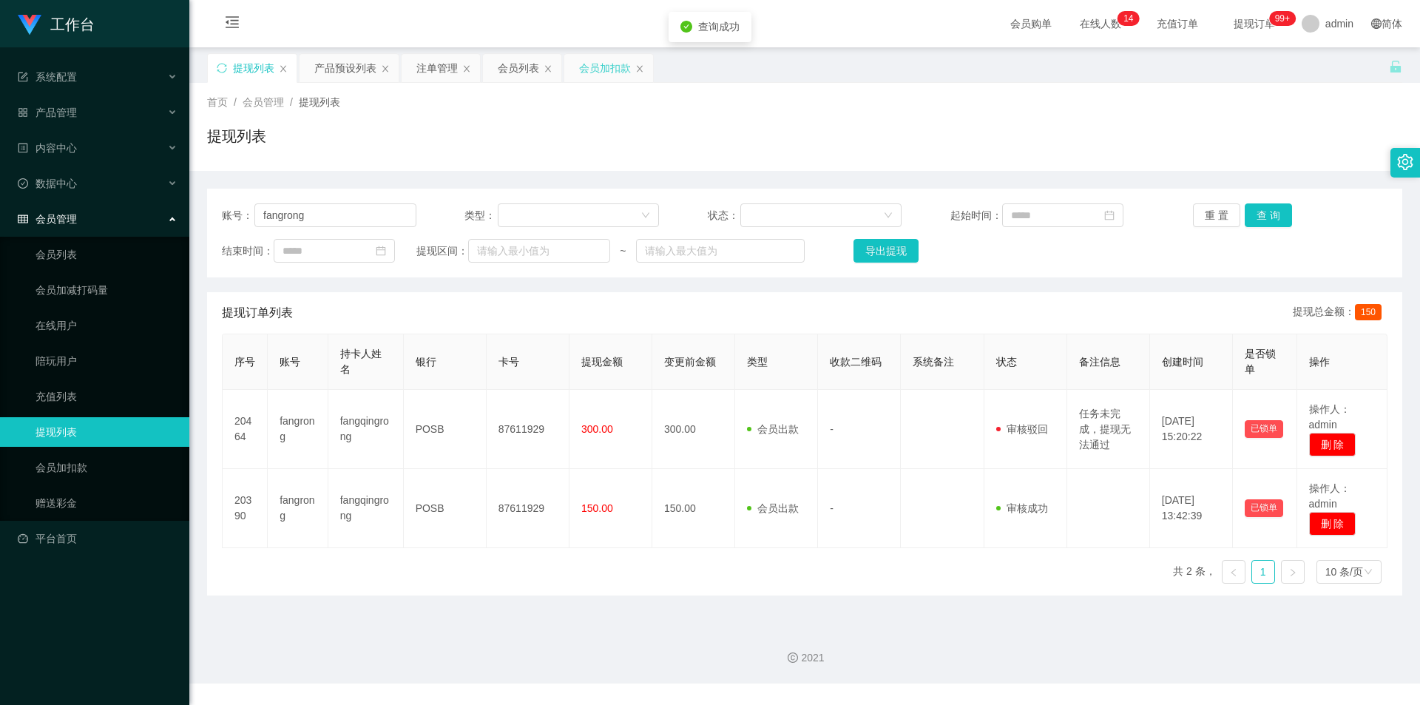
click at [605, 69] on div "会员加扣款" at bounding box center [605, 68] width 52 height 28
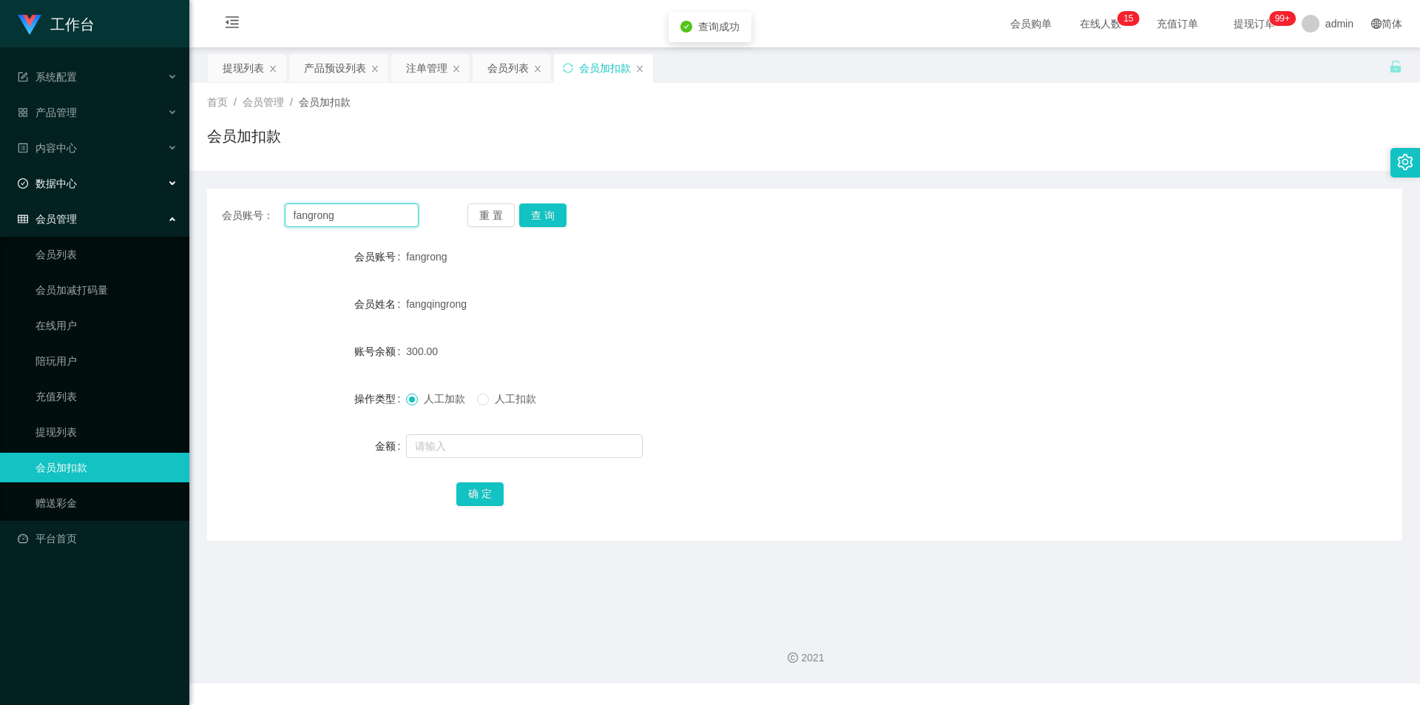
drag, startPoint x: 393, startPoint y: 203, endPoint x: 0, endPoint y: 173, distance: 394.6
click at [0, 173] on section "工作台 系统配置 产品管理 产品列表 产品预设列表 开奖记录 注单管理 即时注单 内容中心 数据中心 会员管理 会员列表 会员加减打码量 在线用户 陪玩用户 …" at bounding box center [710, 341] width 1420 height 683
click at [534, 210] on button "查 询" at bounding box center [542, 215] width 47 height 24
click at [660, 162] on div "首页 / 会员管理 / 会员加扣款 / 会员加扣款" at bounding box center [804, 127] width 1231 height 88
click at [419, 74] on div "注单管理" at bounding box center [426, 68] width 41 height 28
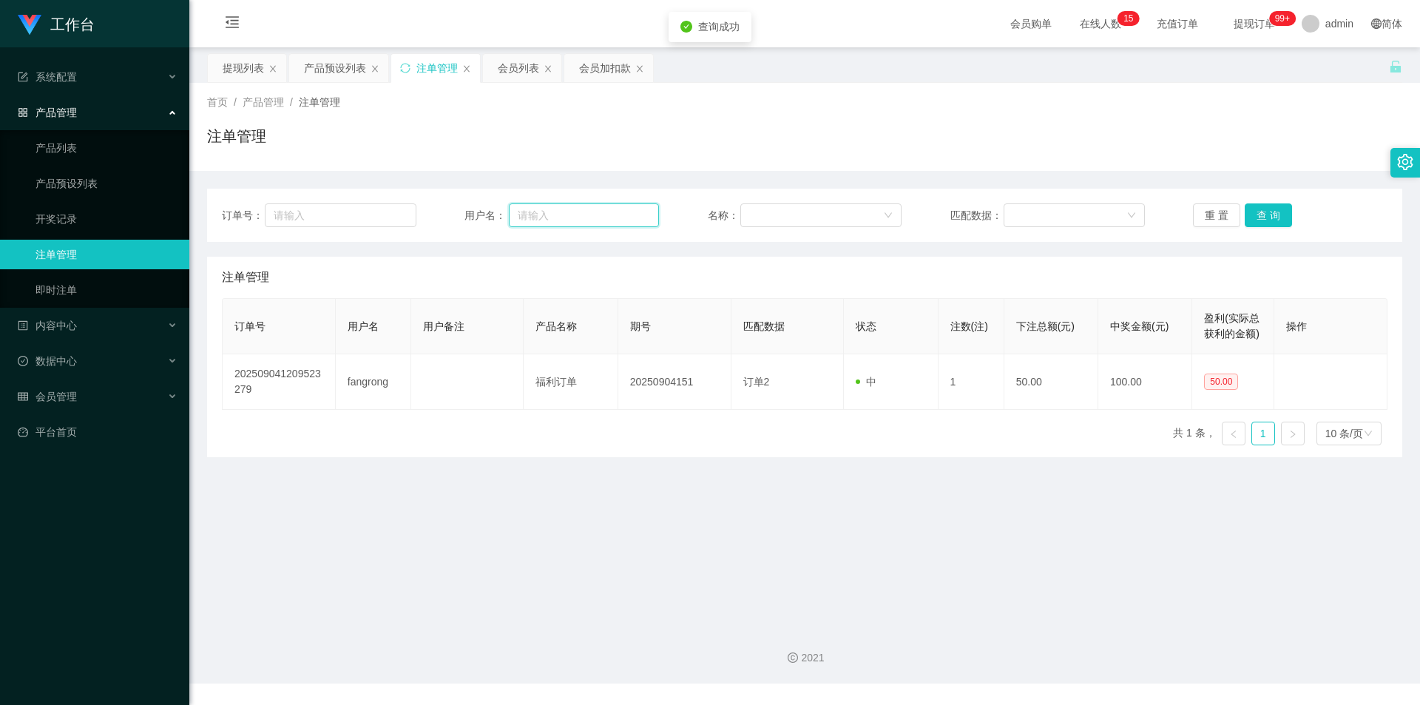
click at [555, 214] on input "text" at bounding box center [584, 215] width 150 height 24
paste input "fangrong"
type input "fangrong"
click at [1263, 210] on button "查 询" at bounding box center [1268, 215] width 47 height 24
click at [1262, 124] on div "首页 / 产品管理 / 注单管理 / 注单管理" at bounding box center [804, 127] width 1195 height 64
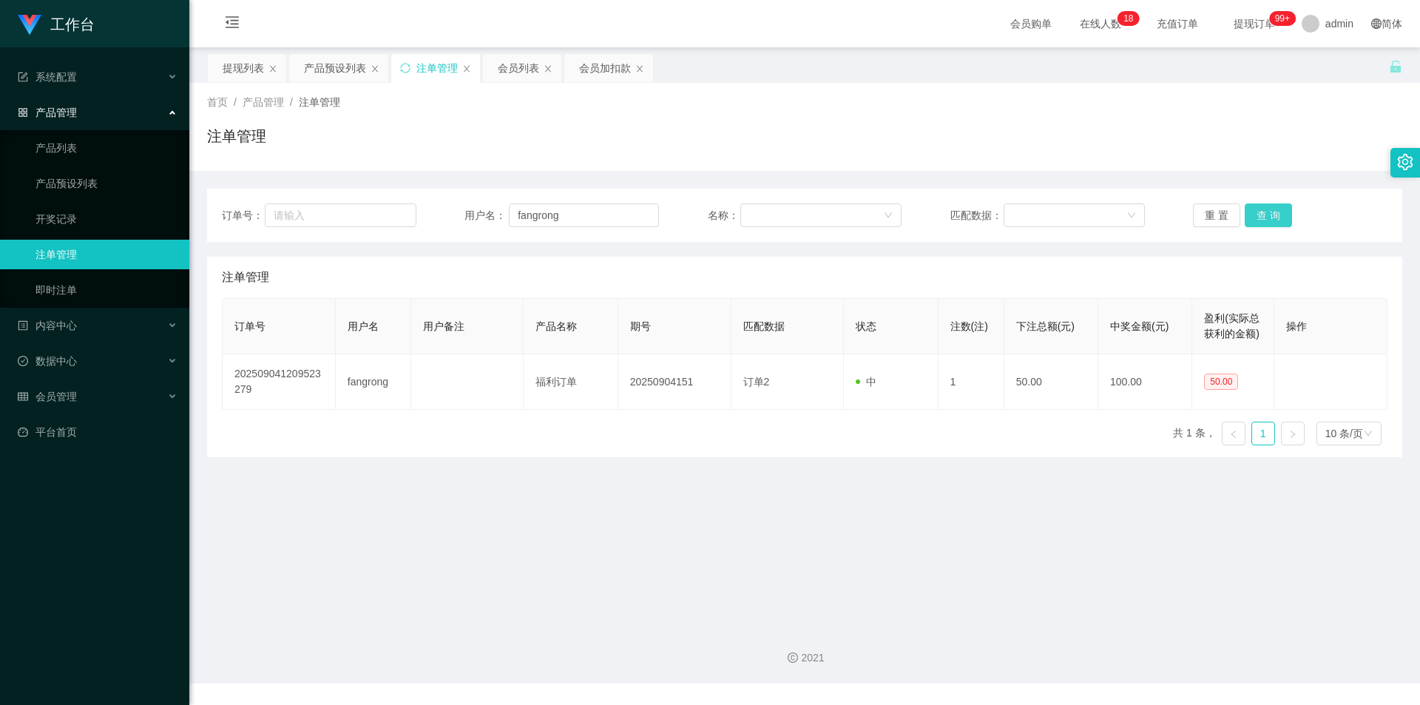
click at [1267, 212] on button "查 询" at bounding box center [1268, 215] width 47 height 24
drag, startPoint x: 595, startPoint y: 217, endPoint x: 0, endPoint y: 173, distance: 597.0
click at [0, 173] on section "工作台 系统配置 产品管理 产品列表 产品预设列表 开奖记录 注单管理 即时注单 内容中心 数据中心 会员管理 会员列表 会员加减打码量 在线用户 陪玩用户 …" at bounding box center [710, 341] width 1420 height 683
click at [635, 214] on input "fangrong" at bounding box center [584, 215] width 150 height 24
drag, startPoint x: 0, startPoint y: 183, endPoint x: 0, endPoint y: 175, distance: 8.9
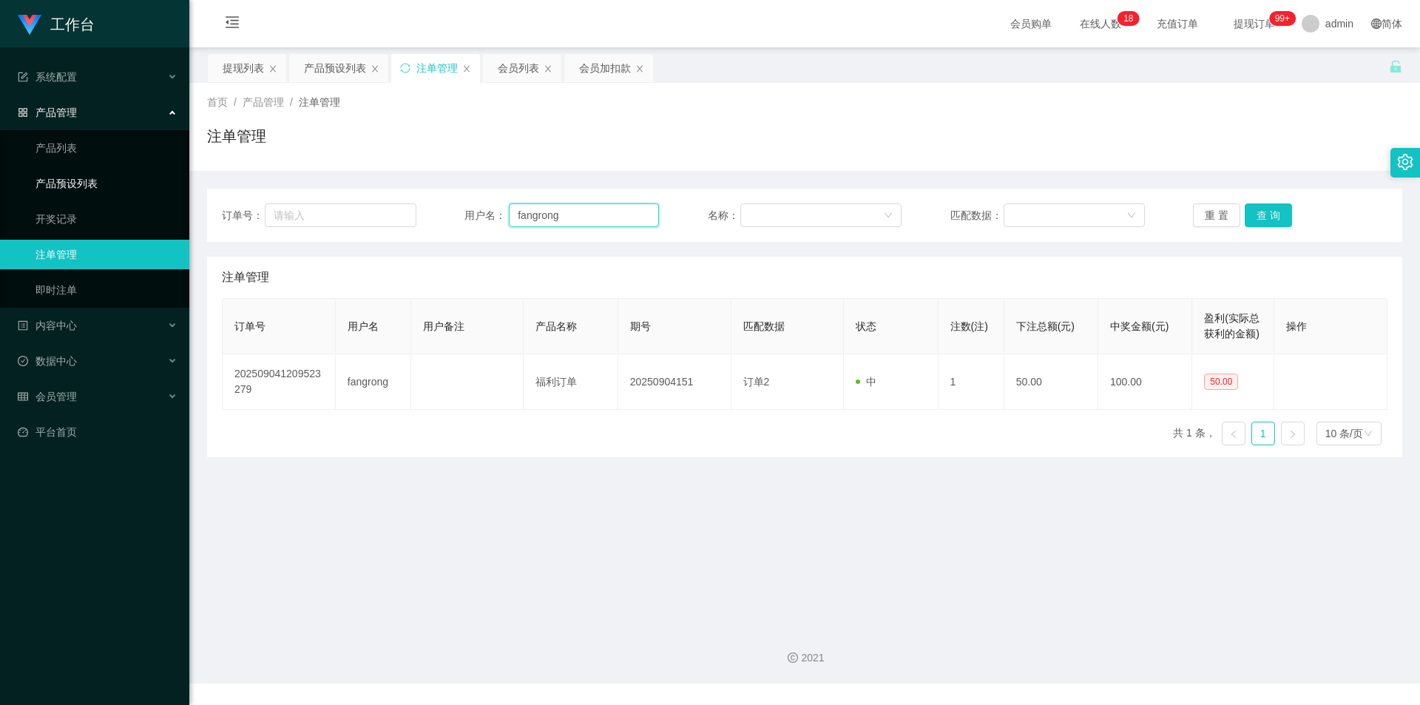
click at [0, 175] on section "工作台 系统配置 产品管理 产品列表 产品预设列表 开奖记录 注单管理 即时注单 内容中心 数据中心 会员管理 会员列表 会员加减打码量 在线用户 陪玩用户 …" at bounding box center [710, 341] width 1420 height 683
click at [404, 149] on div "注单管理" at bounding box center [804, 142] width 1195 height 34
click at [533, 72] on div "会员列表" at bounding box center [518, 68] width 41 height 28
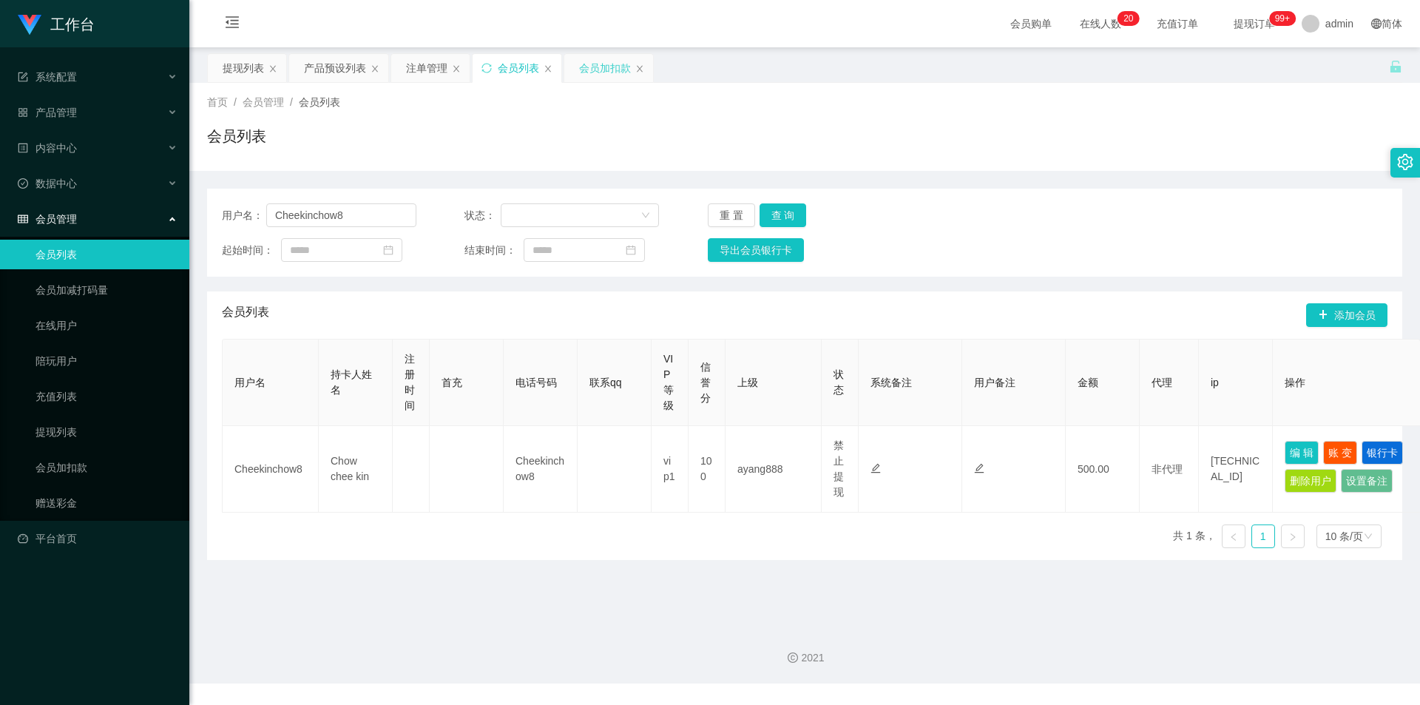
click at [604, 79] on div "会员加扣款" at bounding box center [605, 68] width 52 height 28
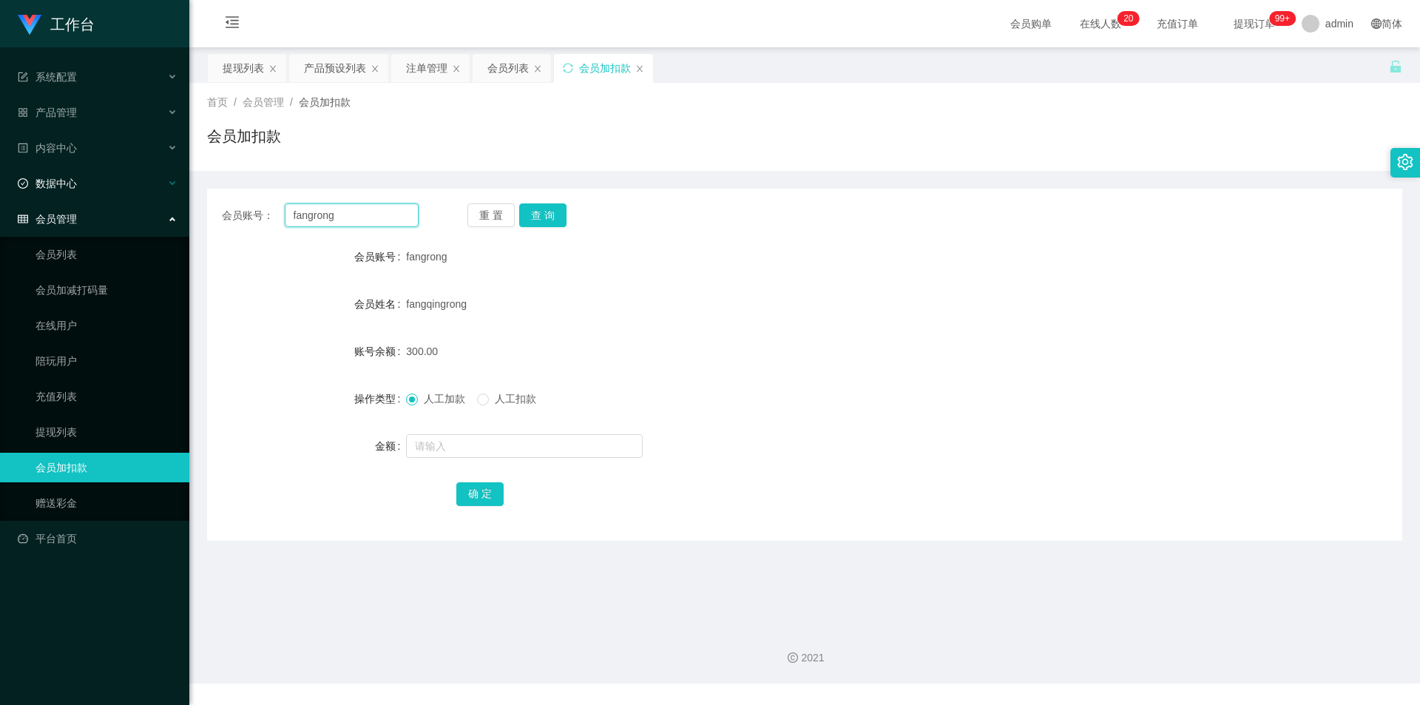
drag, startPoint x: 382, startPoint y: 219, endPoint x: 0, endPoint y: 185, distance: 383.2
click at [0, 185] on section "工作台 系统配置 产品管理 产品列表 产品预设列表 开奖记录 注单管理 即时注单 内容中心 数据中心 会员管理 会员列表 会员加减打码量 在线用户 陪玩用户 …" at bounding box center [710, 341] width 1420 height 683
drag, startPoint x: 567, startPoint y: 214, endPoint x: 557, endPoint y: 211, distance: 10.3
click at [566, 214] on div "重 置 查 询" at bounding box center [565, 215] width 197 height 24
click at [557, 211] on button "查 询" at bounding box center [542, 215] width 47 height 24
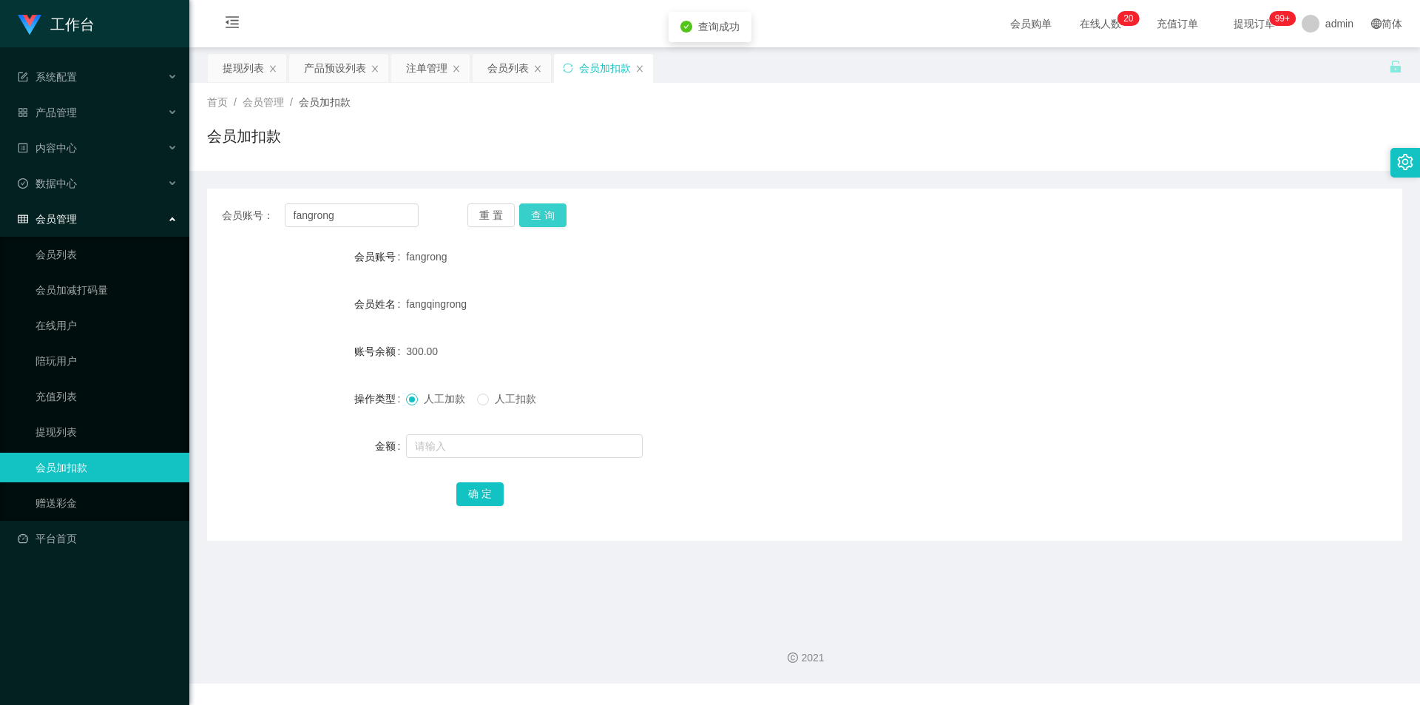
click at [557, 211] on button "查 询" at bounding box center [542, 215] width 47 height 24
click at [1143, 186] on div "会员账号： fangrong 重 置 查 询 会员账号 fangrong 会员姓名 fangqingrong 账号余额 300.00 操作类型 人工加款 人工…" at bounding box center [804, 356] width 1195 height 370
click at [232, 62] on div "提现列表" at bounding box center [243, 68] width 41 height 28
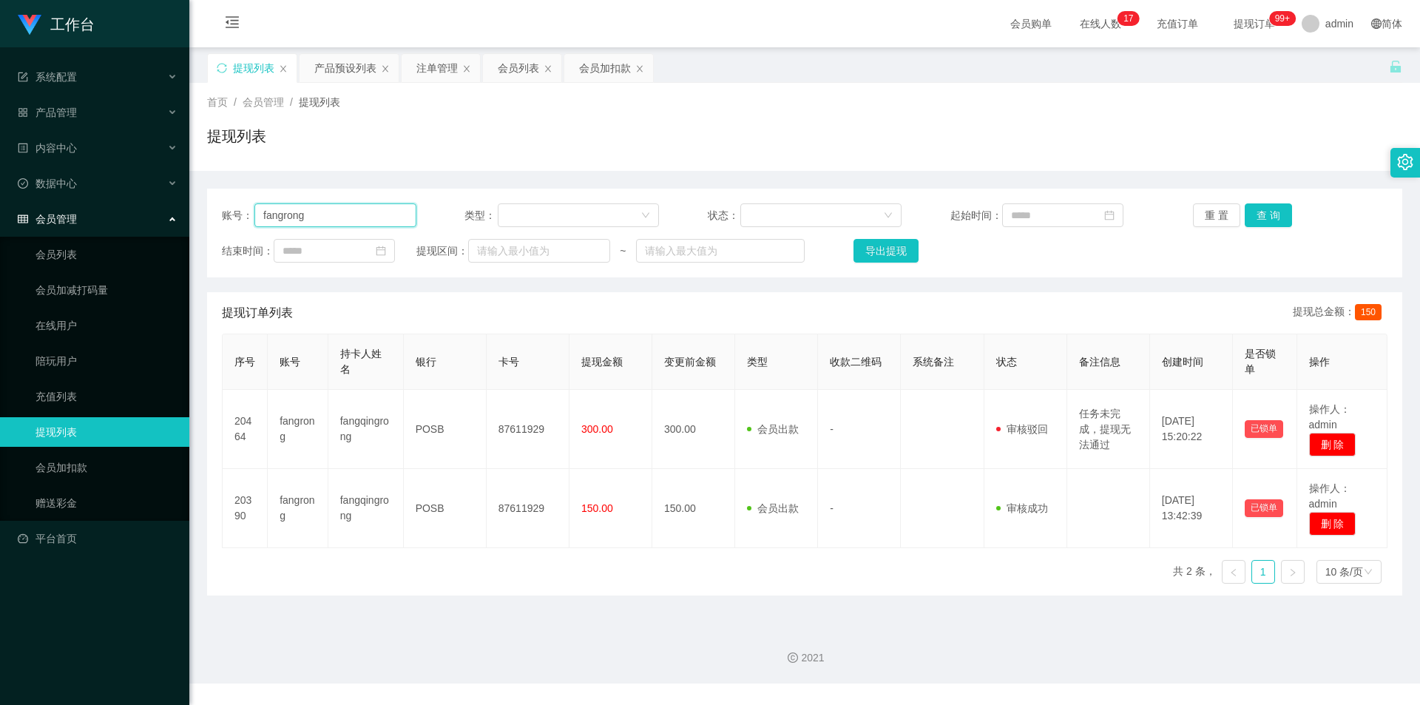
drag, startPoint x: 333, startPoint y: 213, endPoint x: 238, endPoint y: 164, distance: 106.5
click at [0, 186] on section "工作台 系统配置 产品管理 产品列表 产品预设列表 开奖记录 注单管理 即时注单 内容中心 数据中心 会员管理 会员列表 会员加减打码量 在线用户 陪玩用户 …" at bounding box center [710, 341] width 1420 height 683
paste input "80903888"
click at [1273, 212] on button "查 询" at bounding box center [1268, 215] width 47 height 24
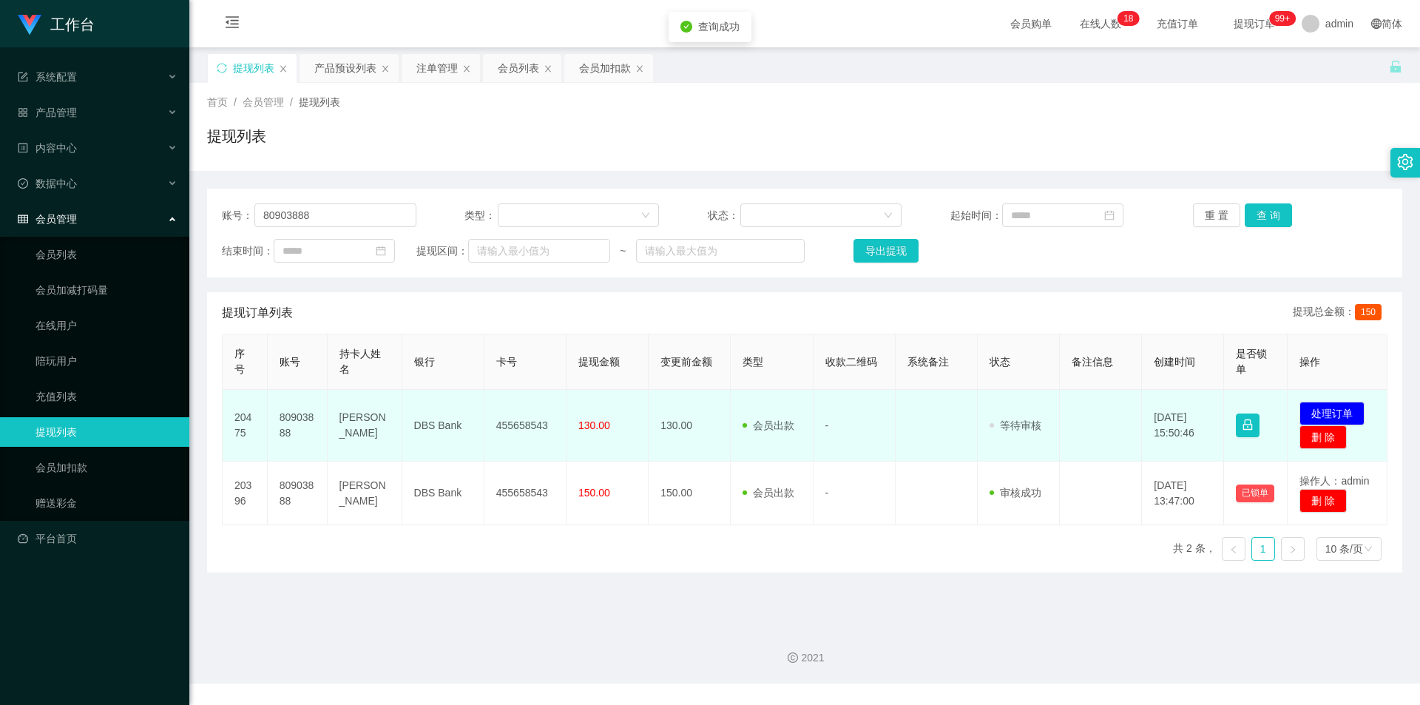
click at [524, 426] on td "455658543" at bounding box center [525, 426] width 82 height 72
copy td "455658543"
click at [1332, 416] on button "处理订单" at bounding box center [1331, 414] width 65 height 24
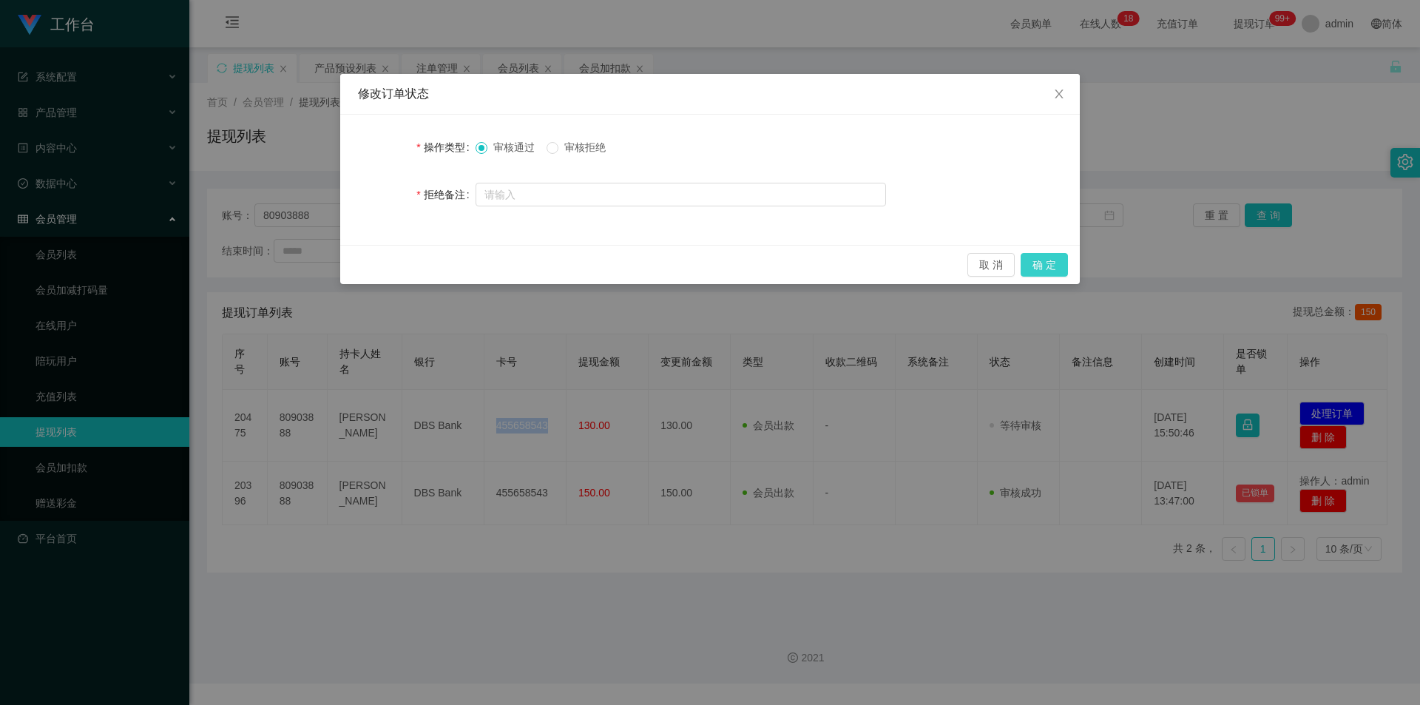
click at [1042, 263] on button "确 定" at bounding box center [1044, 265] width 47 height 24
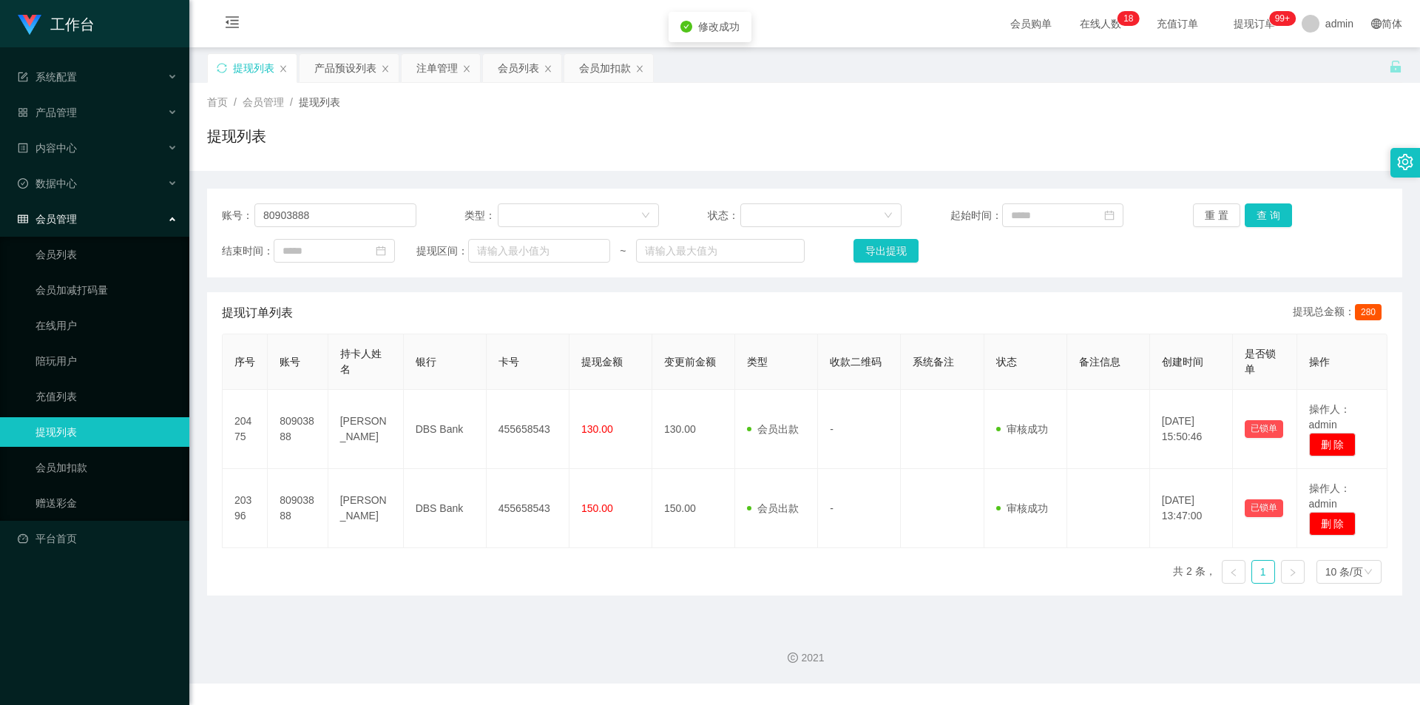
click at [1297, 141] on div "提现列表" at bounding box center [804, 142] width 1195 height 34
drag, startPoint x: 323, startPoint y: 219, endPoint x: 115, endPoint y: 87, distance: 246.4
click at [0, 75] on section "工作台 系统配置 产品管理 产品列表 产品预设列表 开奖记录 注单管理 即时注单 内容中心 数据中心 会员管理 会员列表 会员加减打码量 在线用户 陪玩用户 …" at bounding box center [710, 341] width 1420 height 683
paste input "fangrong"
type input "fangrong"
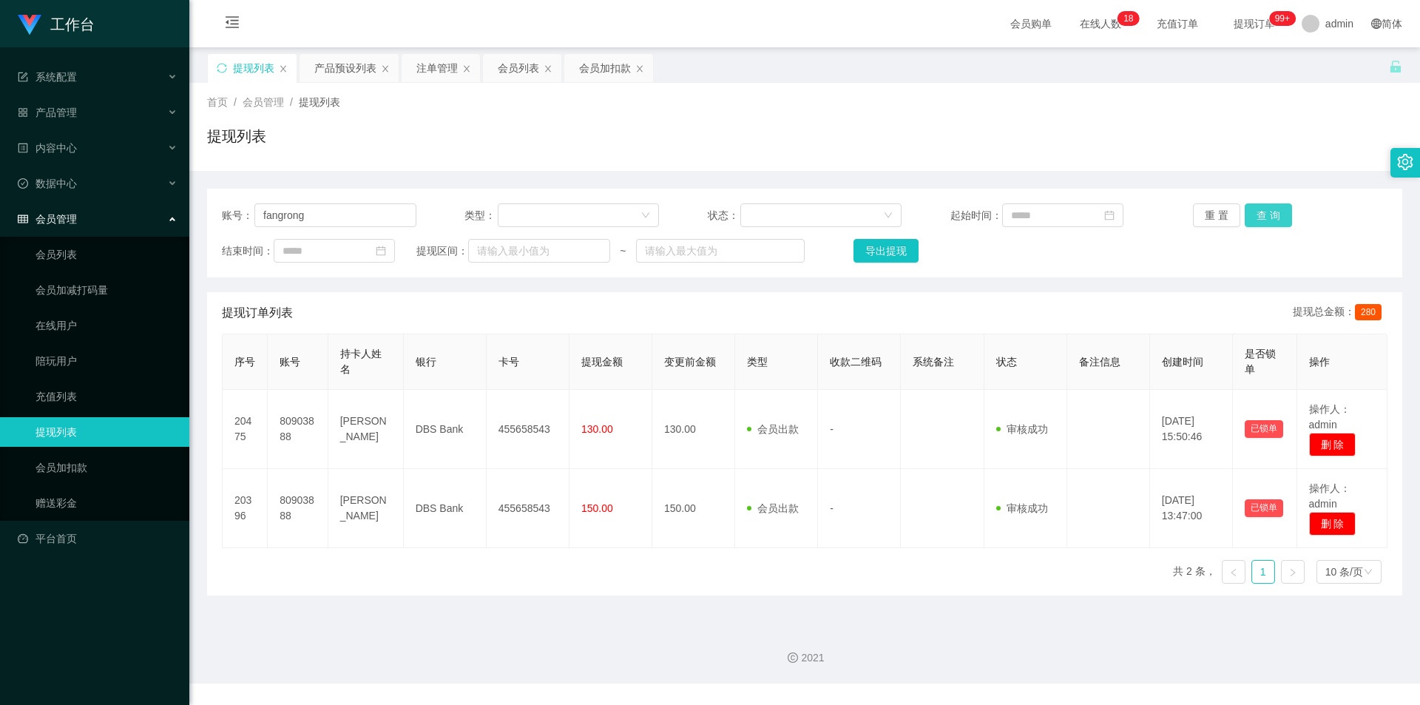
click at [1271, 212] on button "查 询" at bounding box center [1268, 215] width 47 height 24
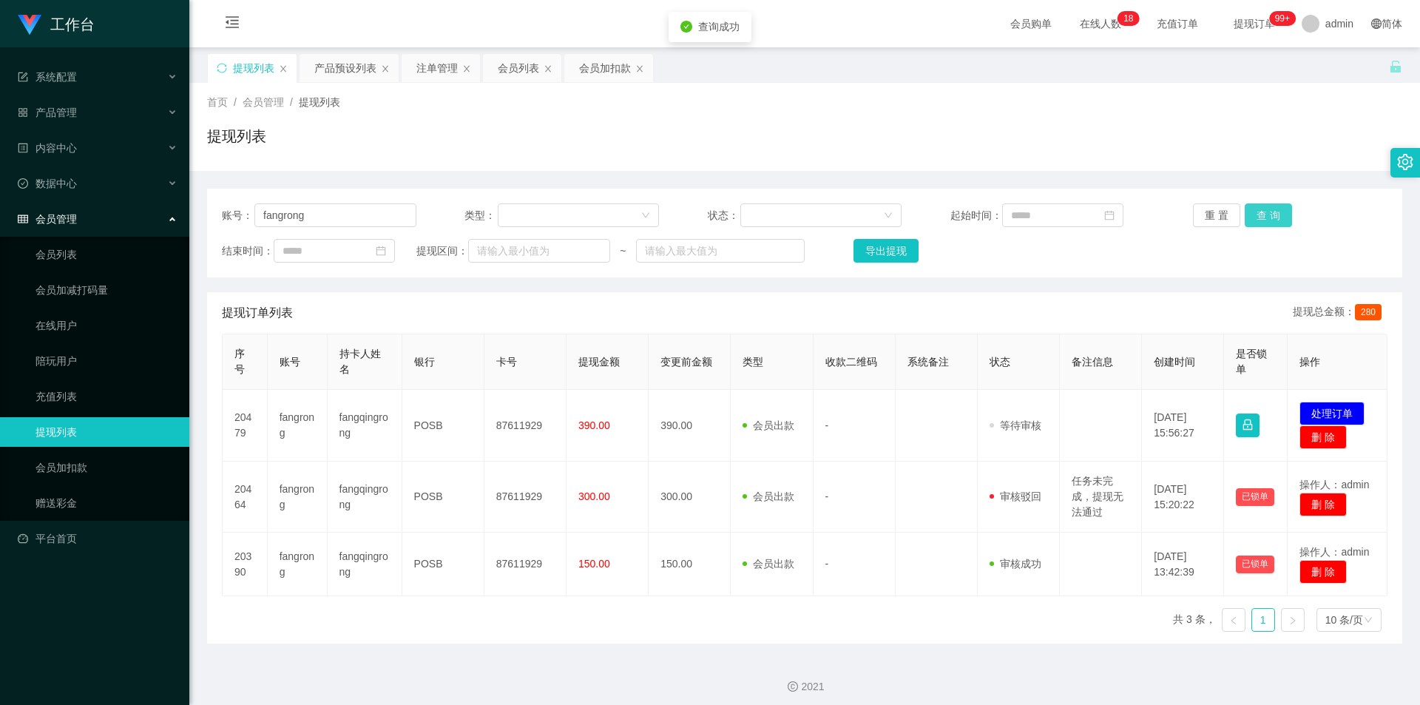
click at [1271, 212] on button "查 询" at bounding box center [1268, 215] width 47 height 24
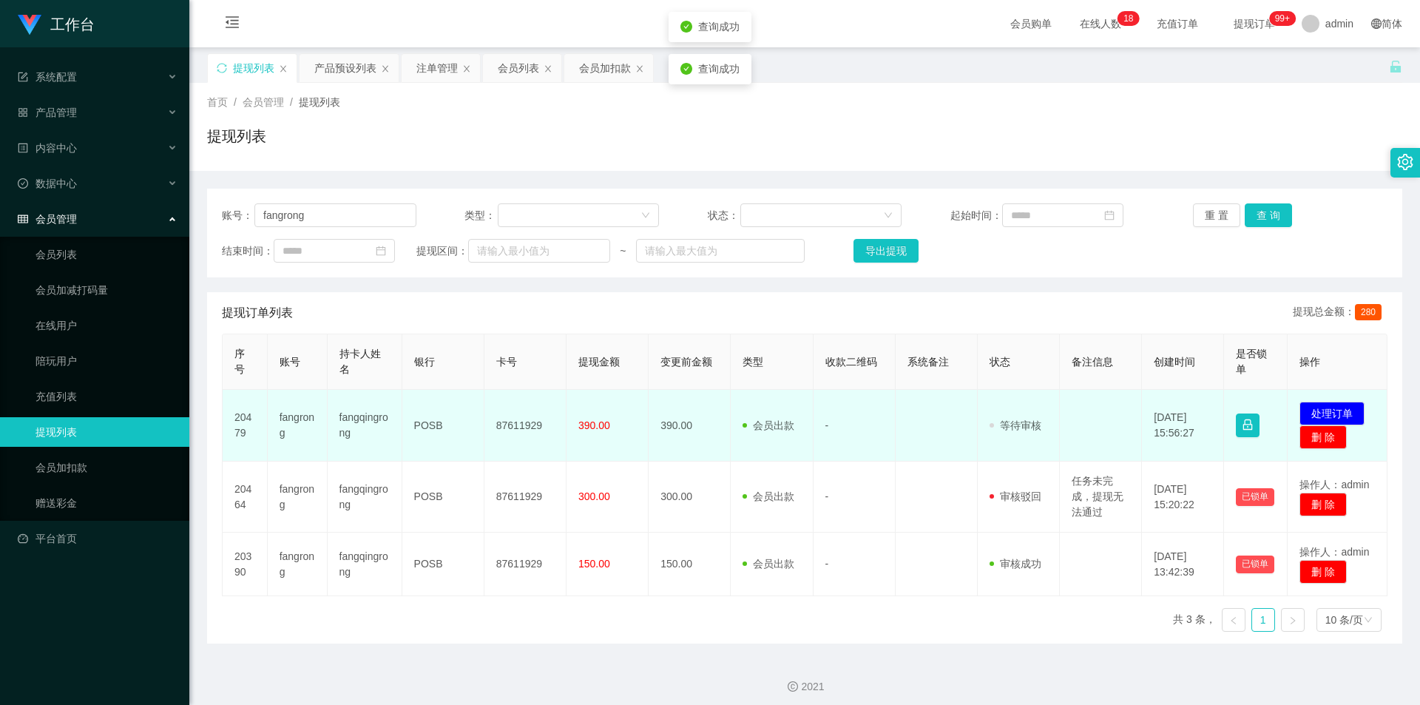
click at [502, 430] on td "87611929" at bounding box center [525, 426] width 82 height 72
copy td "87611929"
click at [1317, 408] on button "处理订单" at bounding box center [1331, 414] width 65 height 24
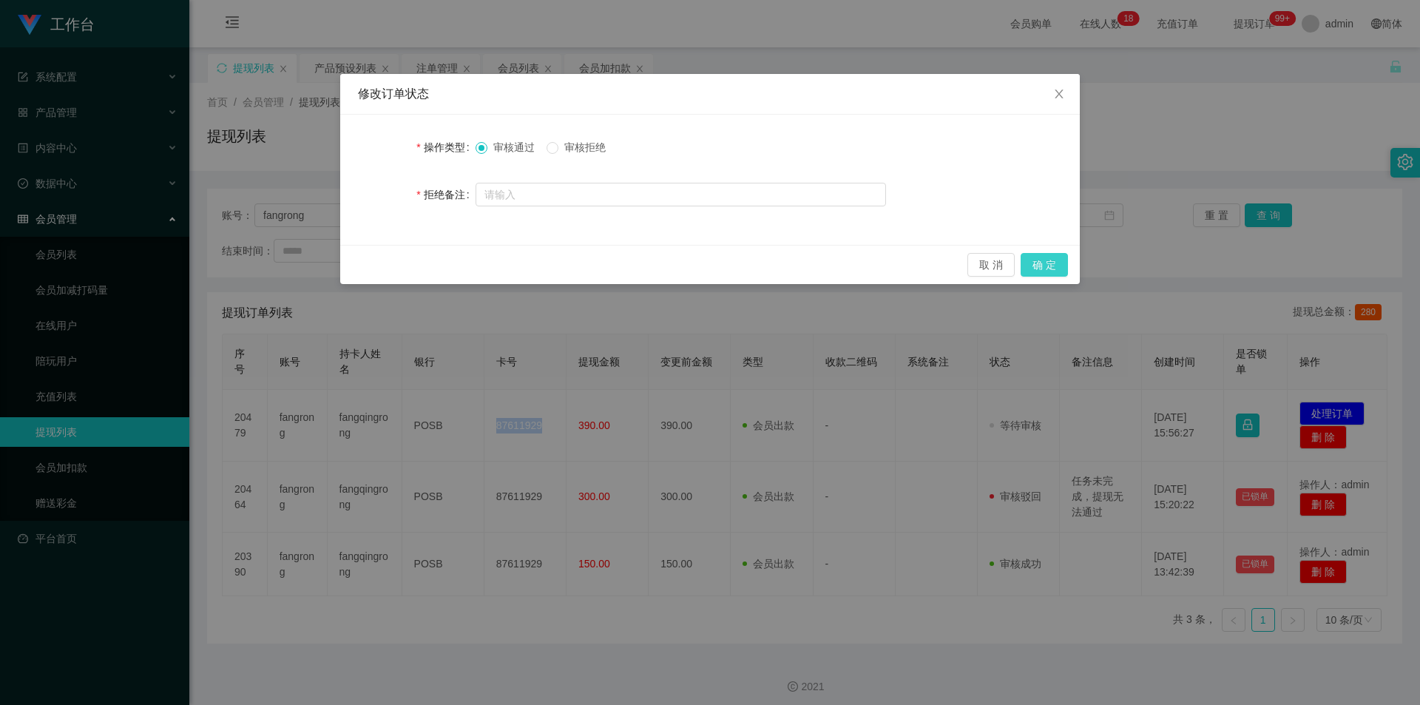
click at [1044, 262] on button "确 定" at bounding box center [1044, 265] width 47 height 24
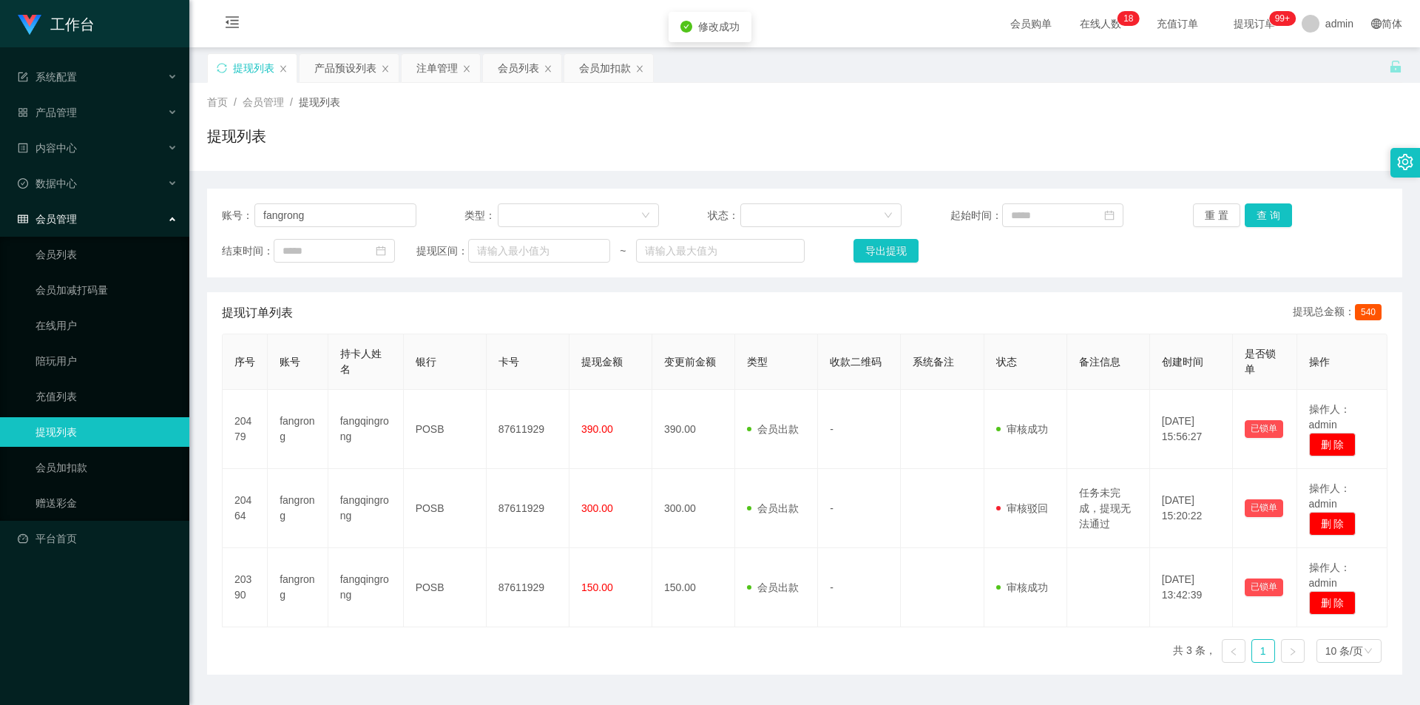
drag, startPoint x: 1255, startPoint y: 124, endPoint x: 1339, endPoint y: 10, distance: 141.7
click at [1256, 124] on div "首页 / 会员管理 / 提现列表 / 提现列表" at bounding box center [804, 127] width 1195 height 64
click at [516, 70] on div "会员列表" at bounding box center [518, 68] width 41 height 28
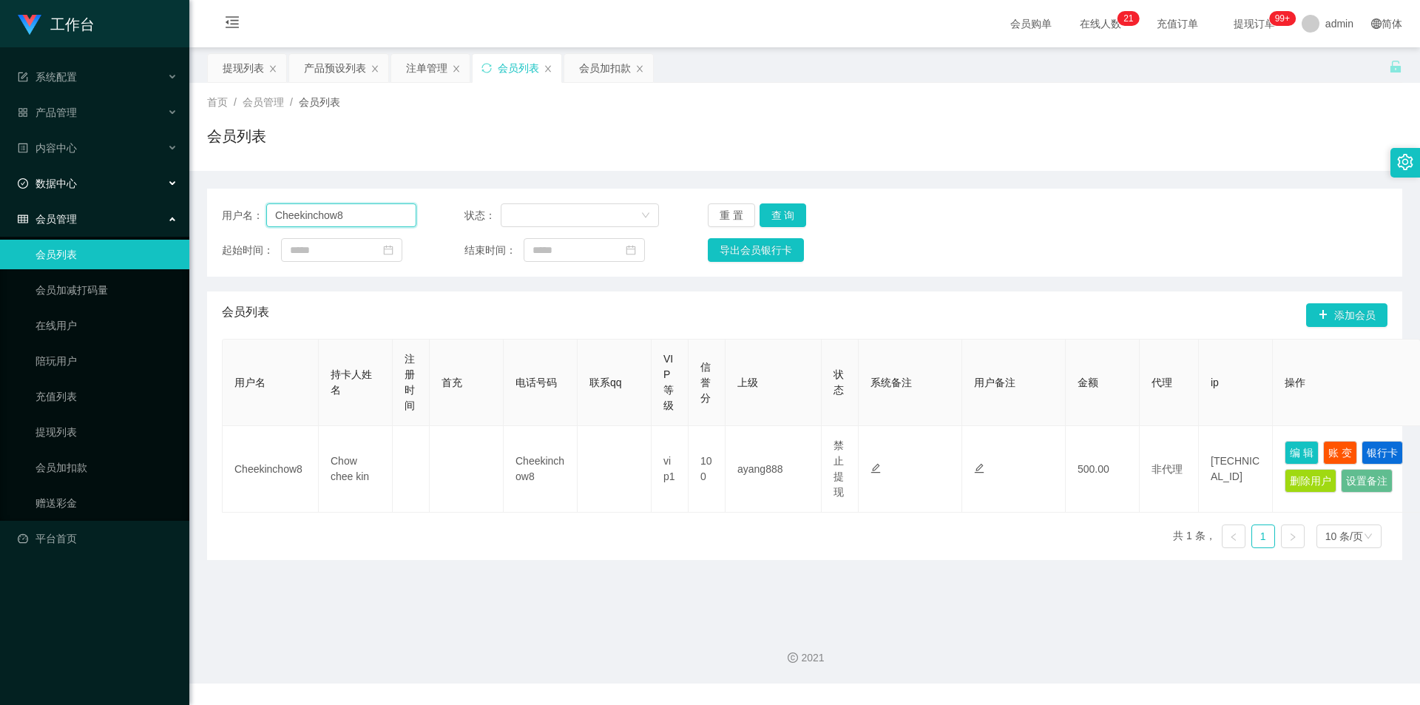
drag, startPoint x: 0, startPoint y: 192, endPoint x: 28, endPoint y: 177, distance: 32.1
click at [0, 184] on section "工作台 系统配置 产品管理 产品列表 产品预设列表 开奖记录 注单管理 即时注单 内容中心 数据中心 会员管理 会员列表 会员加减打码量 在线用户 陪玩用户 …" at bounding box center [710, 341] width 1420 height 683
paste input "fangrong"
type input "fangrong"
click at [780, 205] on button "查 询" at bounding box center [783, 215] width 47 height 24
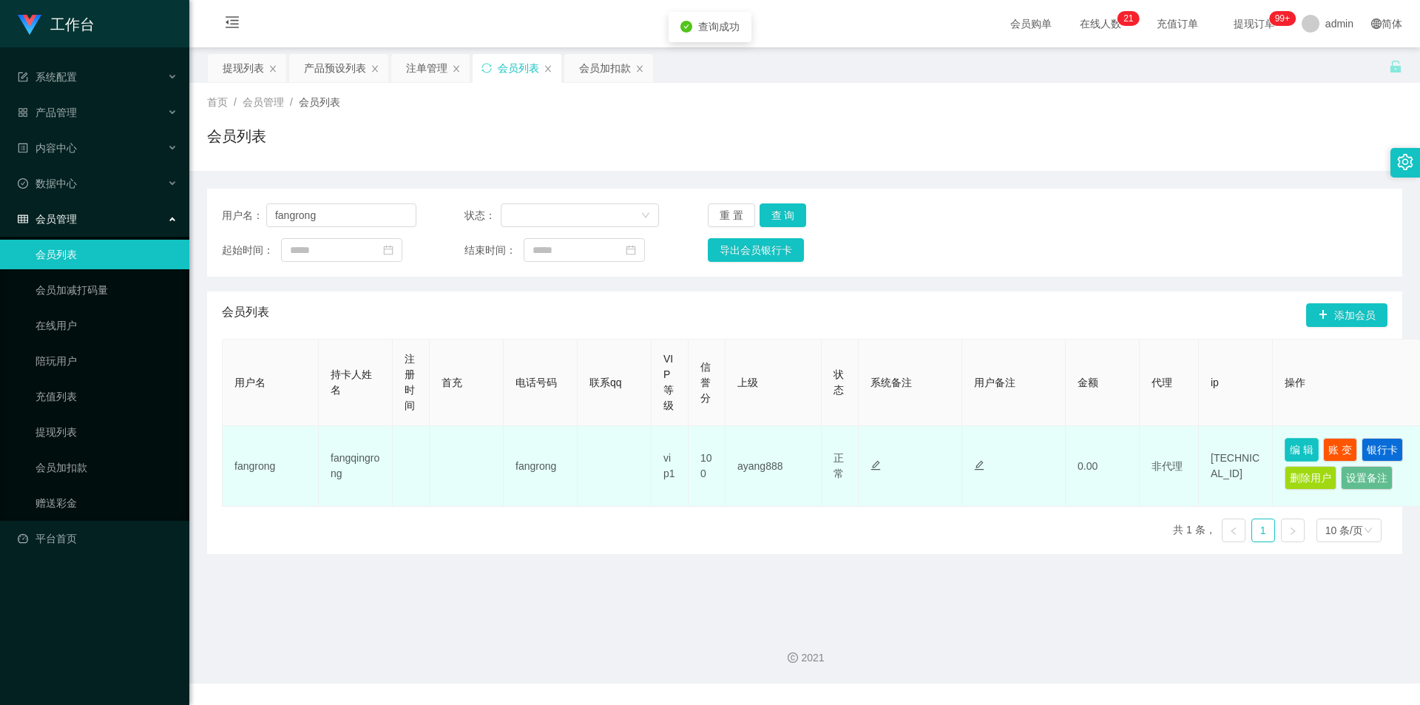
click at [1305, 442] on button "编 辑" at bounding box center [1302, 450] width 34 height 24
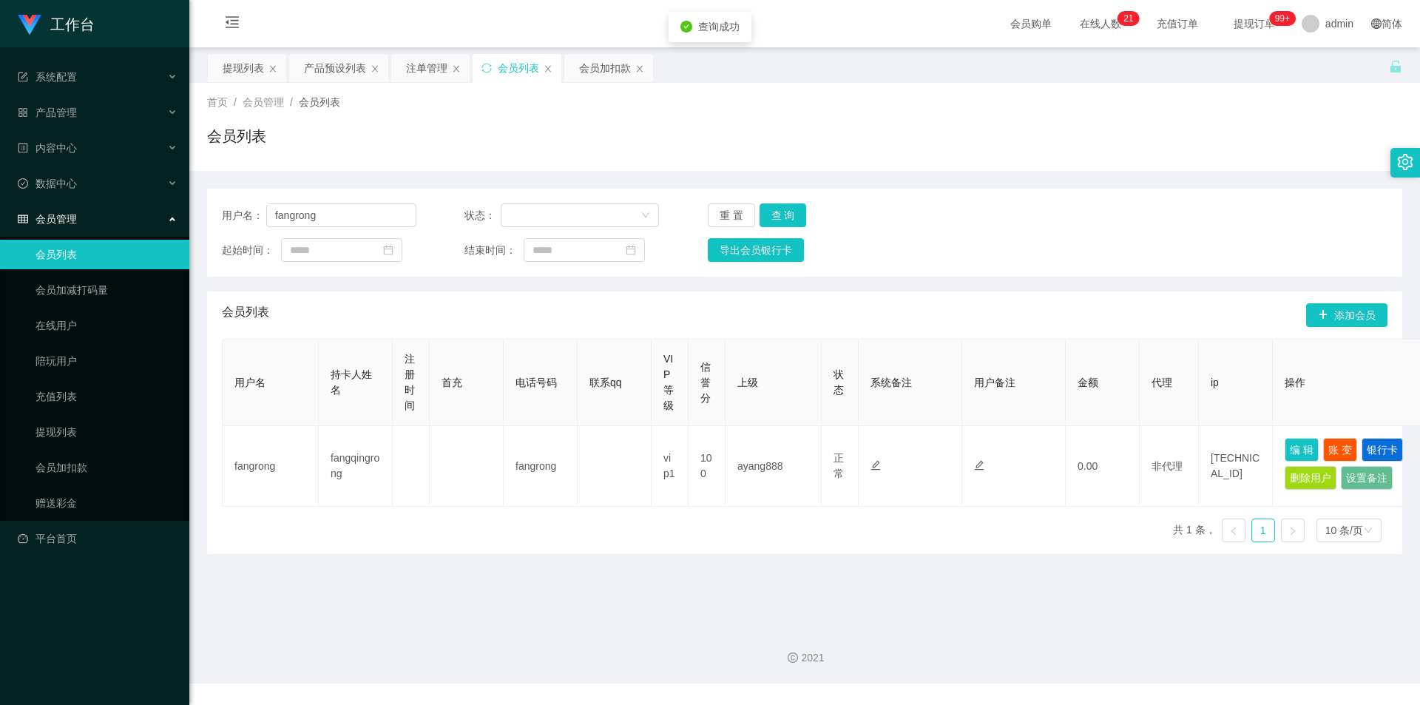
type input "fangrong"
type input "fangqingrong"
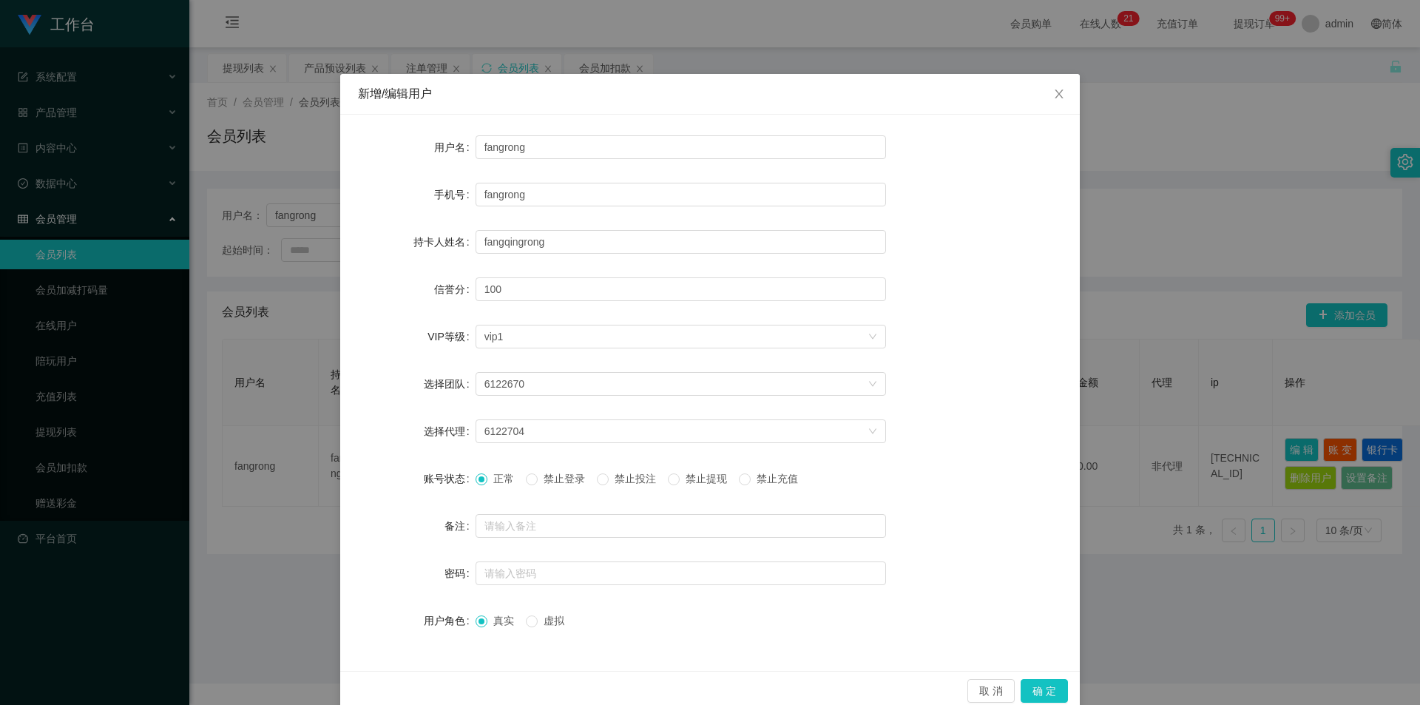
click at [1231, 436] on div "新增/编辑用户 用户名 fangrong 手机号 fangrong 持卡人姓名 fangqingrong 信誉分 100 VIP等级 选择VIP等级 vip1…" at bounding box center [710, 352] width 1420 height 705
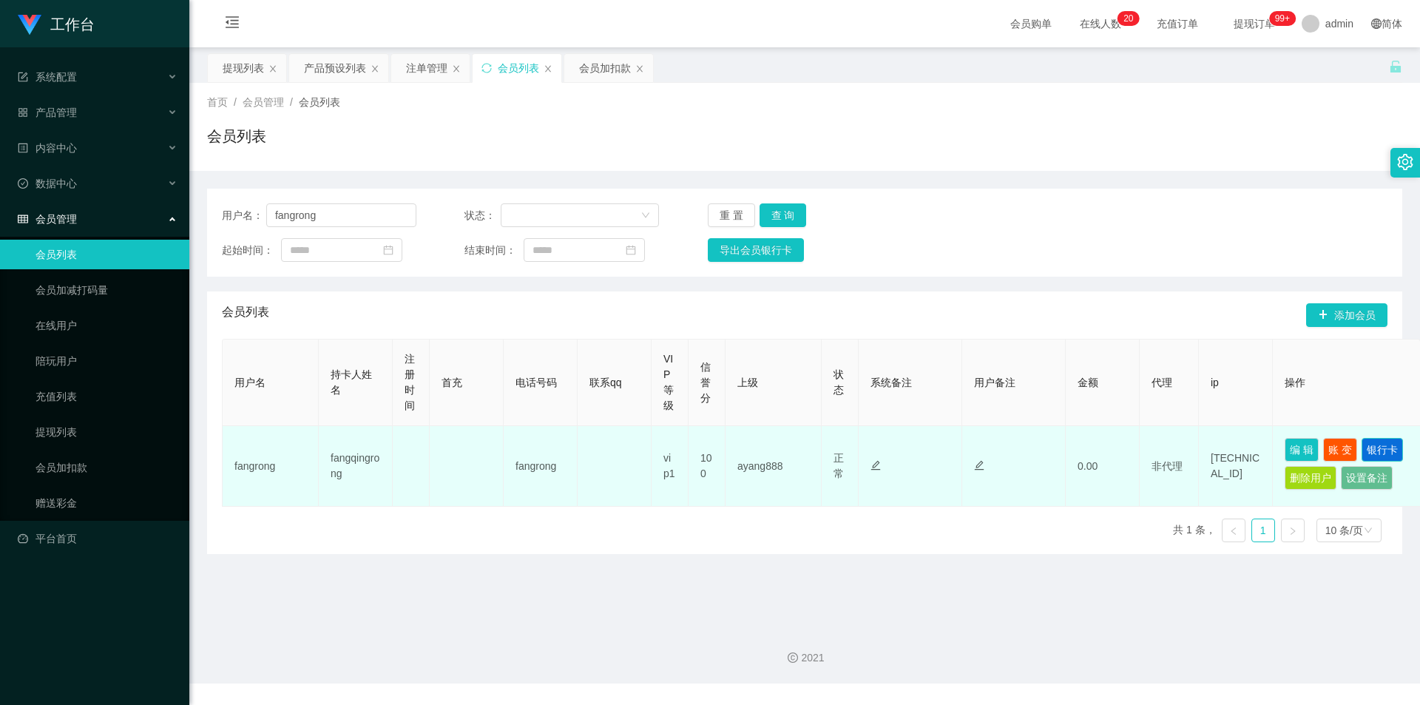
click at [1393, 447] on button "银行卡" at bounding box center [1382, 450] width 41 height 24
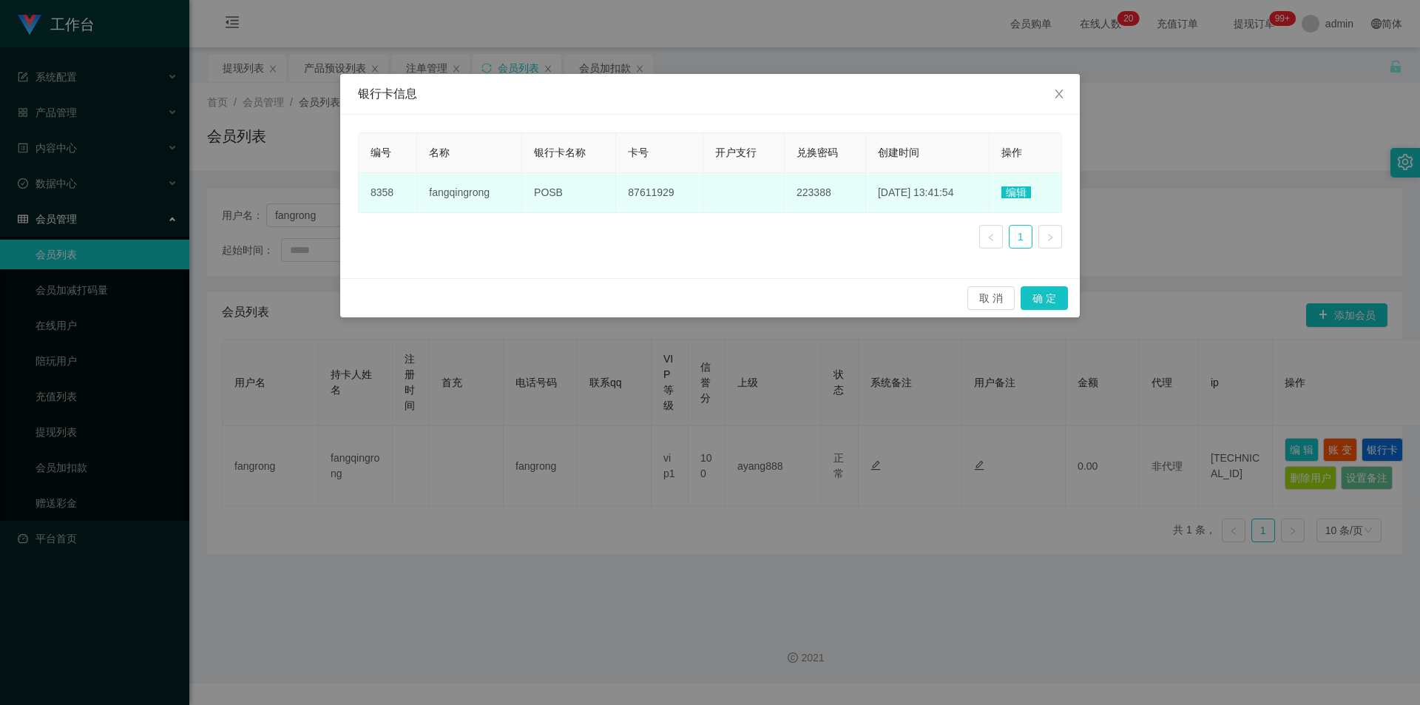
click at [464, 198] on span "fangqingrong" at bounding box center [459, 192] width 61 height 12
copy span "fangqingrong"
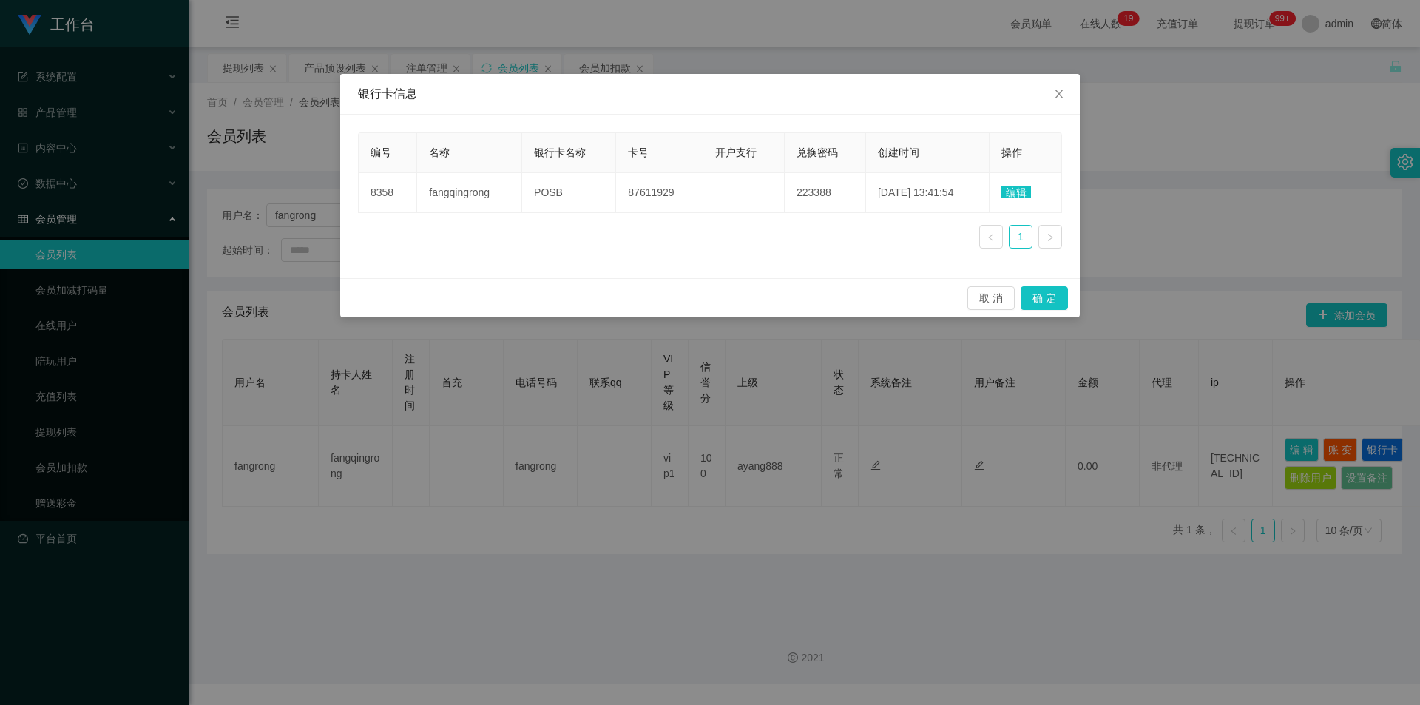
click at [1252, 214] on div "银行卡信息 编号 名称 银行卡名称 卡号 开户支行 兑换密码 创建时间 操作 8358 fangqingrong POSB 87611929 223388 […" at bounding box center [710, 352] width 1420 height 705
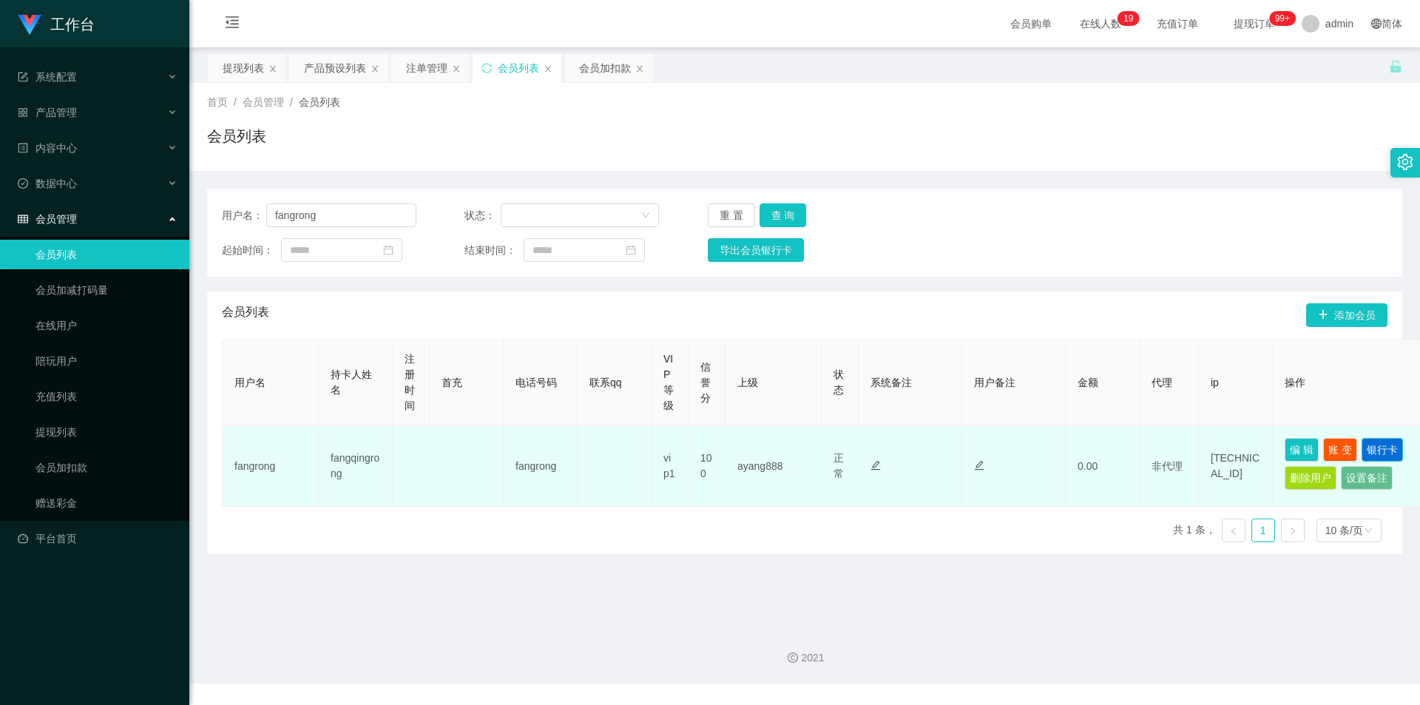
click at [1384, 454] on button "银行卡" at bounding box center [1382, 450] width 41 height 24
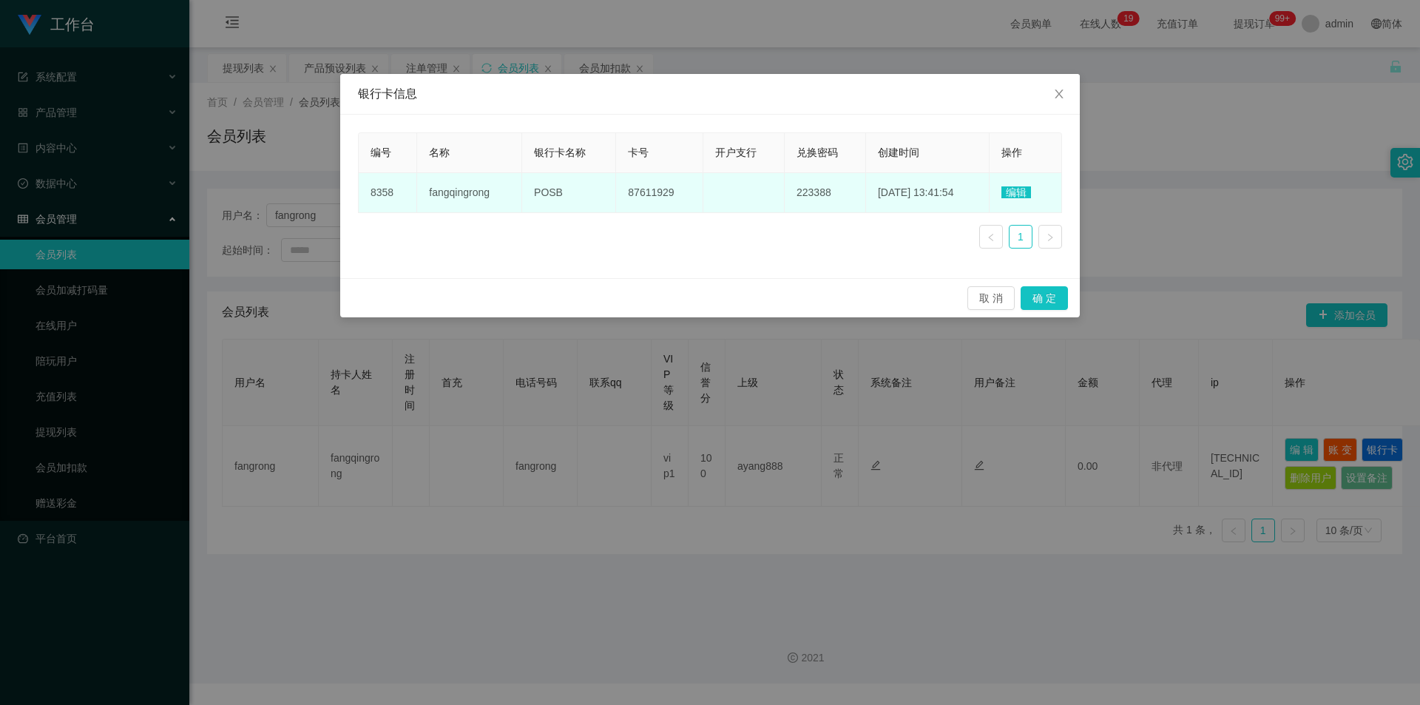
click at [553, 185] on td "POSB" at bounding box center [569, 193] width 94 height 40
click at [546, 191] on span "POSB" at bounding box center [548, 192] width 29 height 12
copy span "POSB"
